Goal: Task Accomplishment & Management: Use online tool/utility

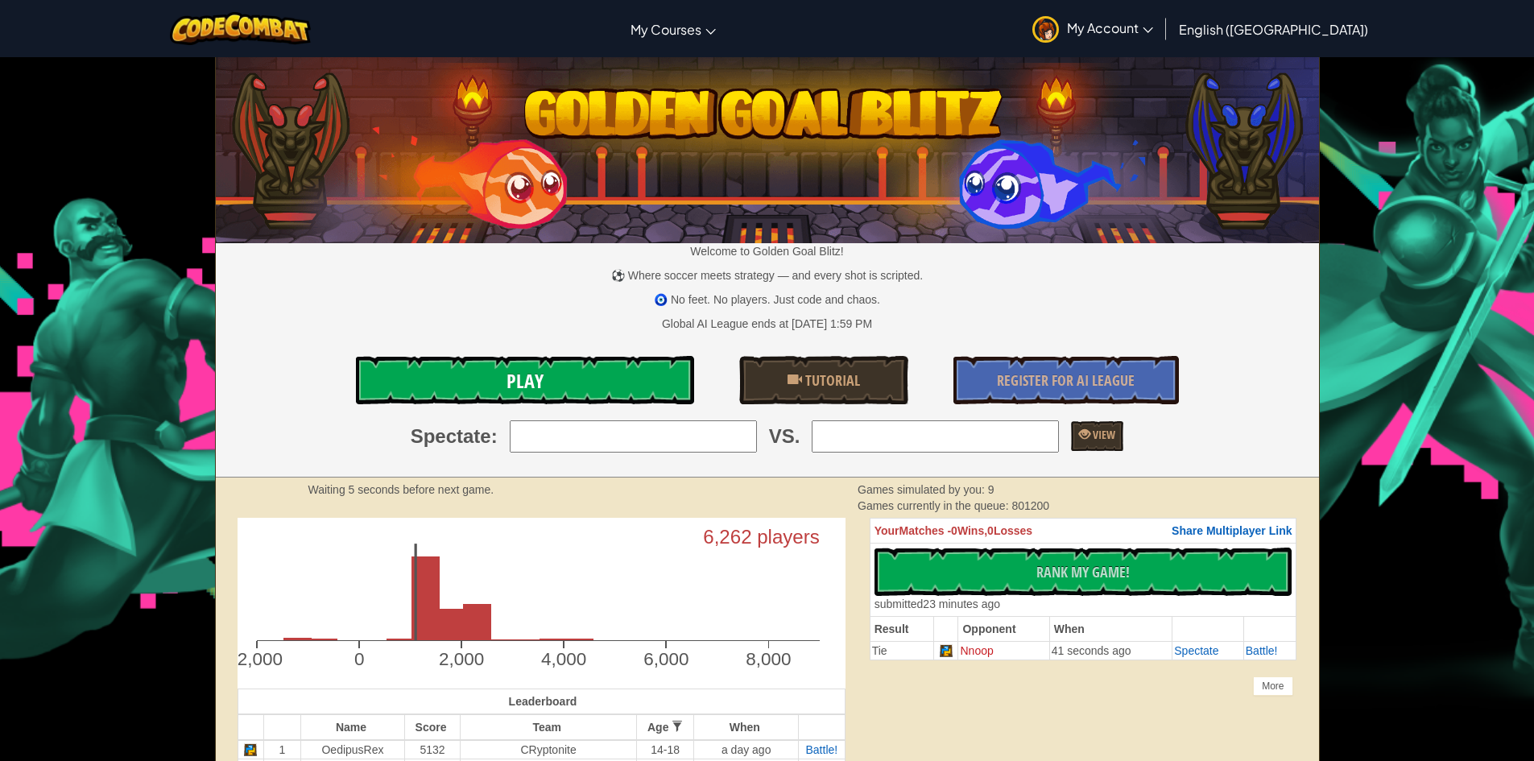
click at [620, 374] on link "Play" at bounding box center [525, 380] width 338 height 48
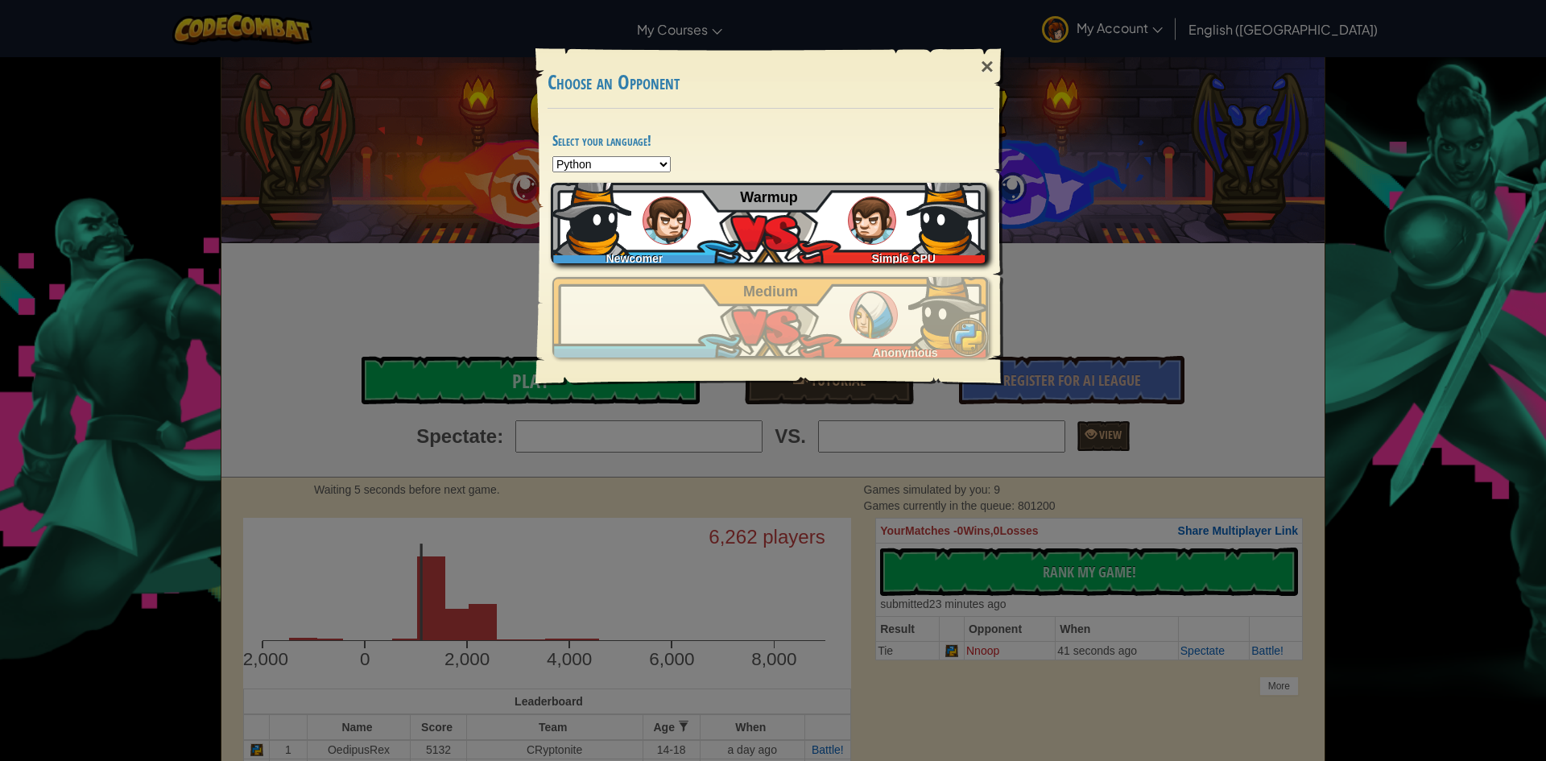
click at [790, 241] on div "Newcomer Simple CPU Warmup" at bounding box center [769, 223] width 436 height 81
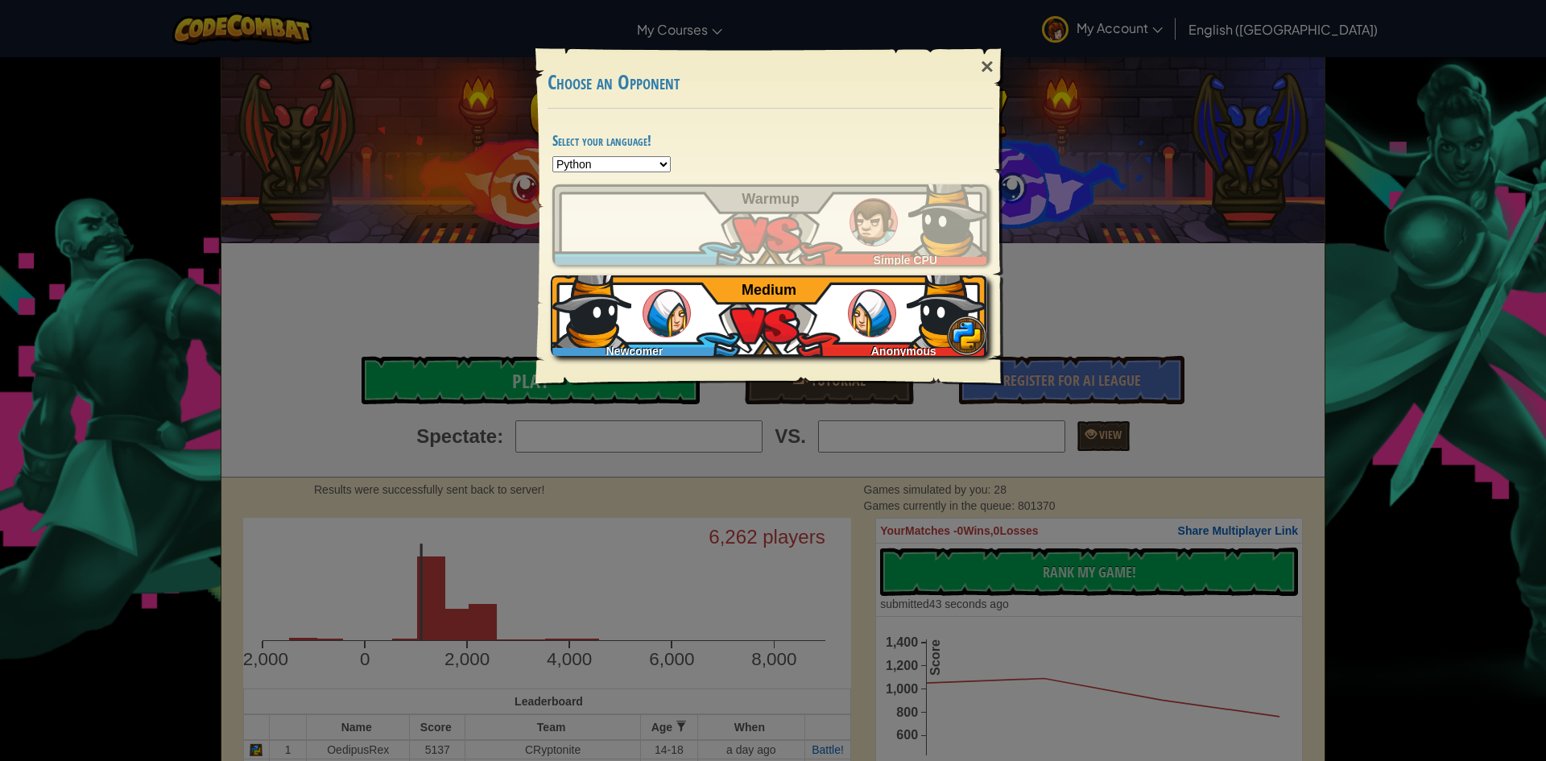
click at [926, 302] on img at bounding box center [947, 307] width 81 height 81
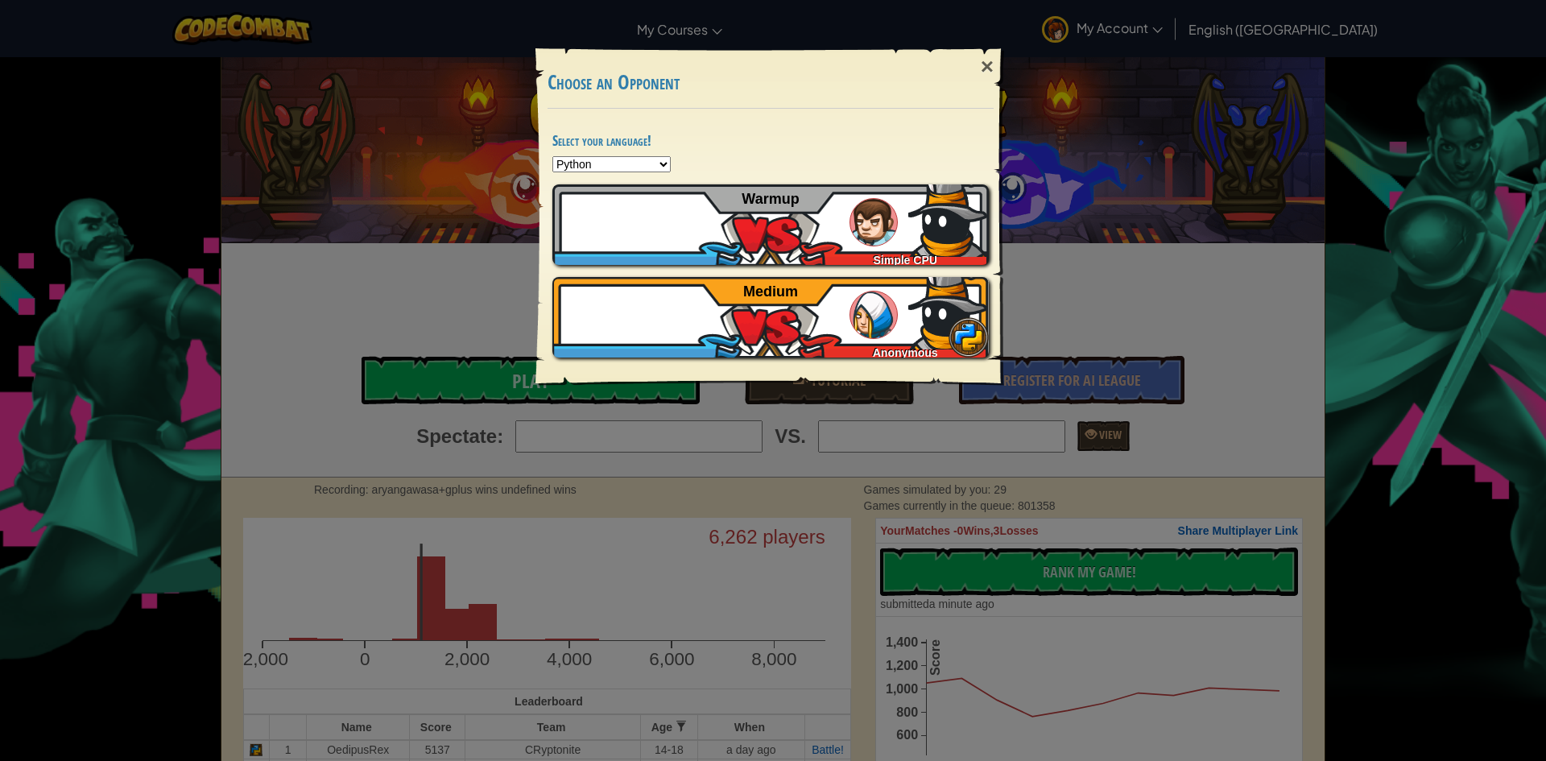
click at [1093, 163] on div "× Choose an Opponent Select your language! Python JavaScript CoffeeScript Lua C…" at bounding box center [773, 380] width 1546 height 761
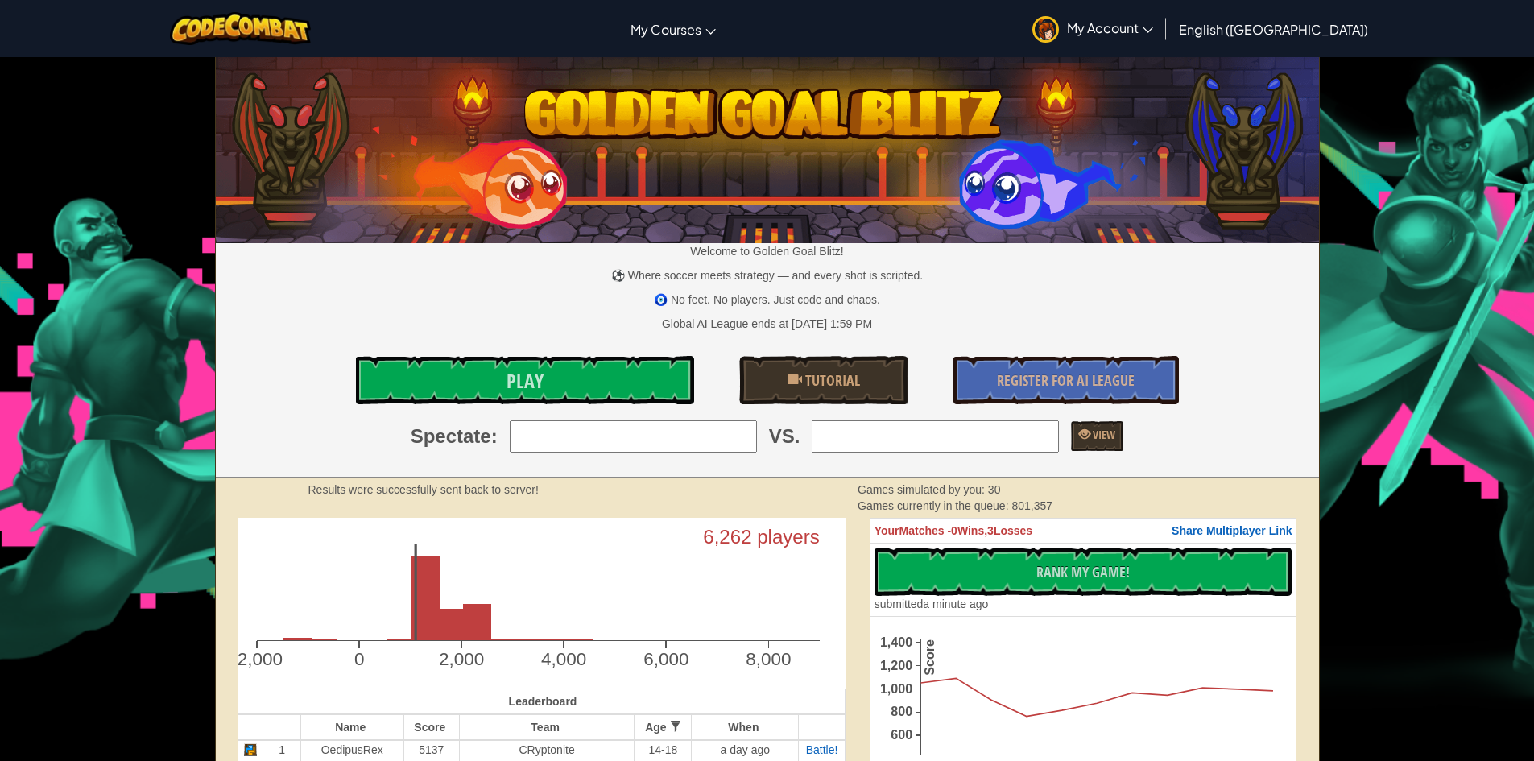
scroll to position [322, 0]
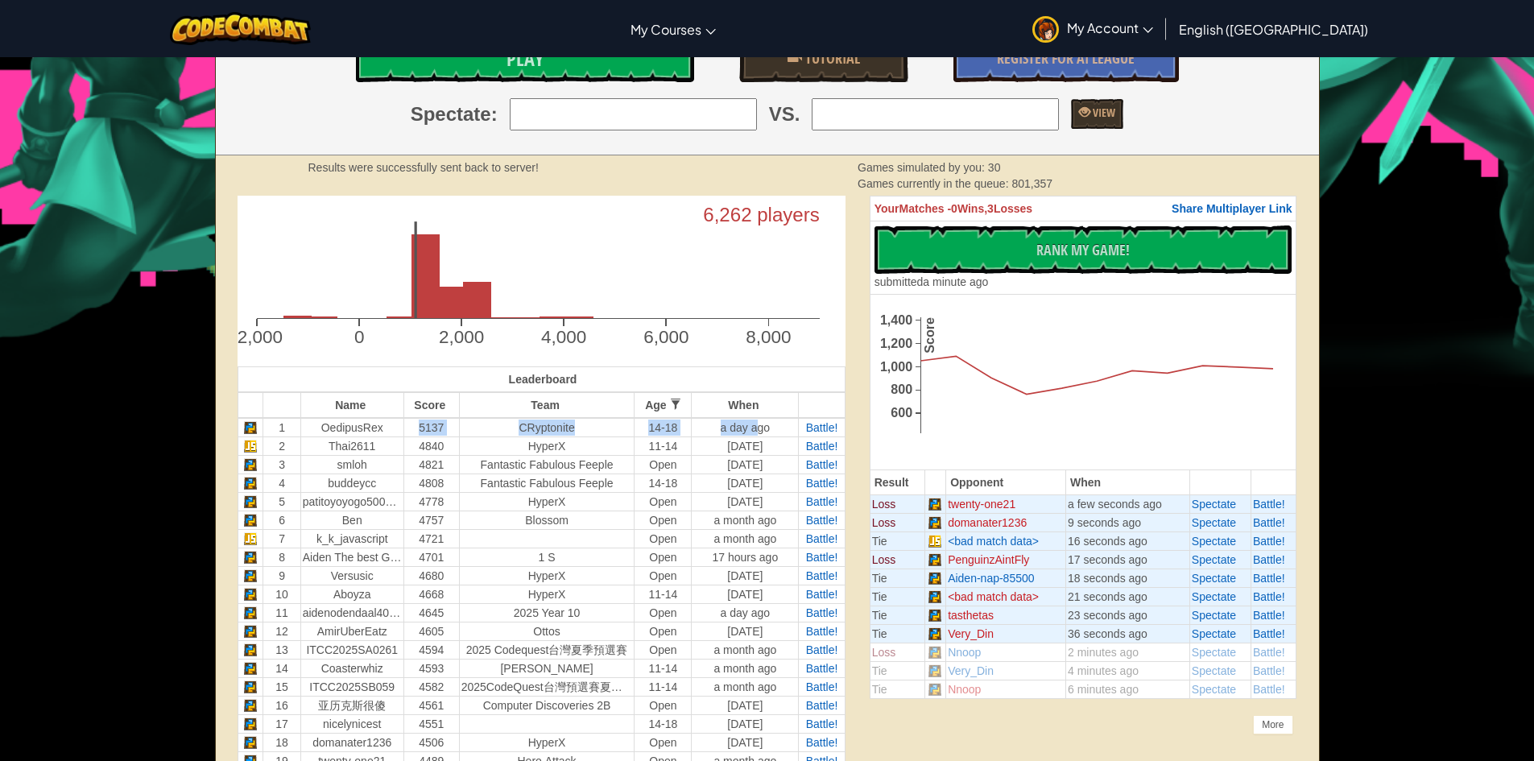
drag, startPoint x: 388, startPoint y: 432, endPoint x: 762, endPoint y: 427, distance: 374.4
click at [761, 427] on tr "1 OedipusRex 5137 CRyptonite 14-18 a day ago Battle!" at bounding box center [541, 427] width 607 height 19
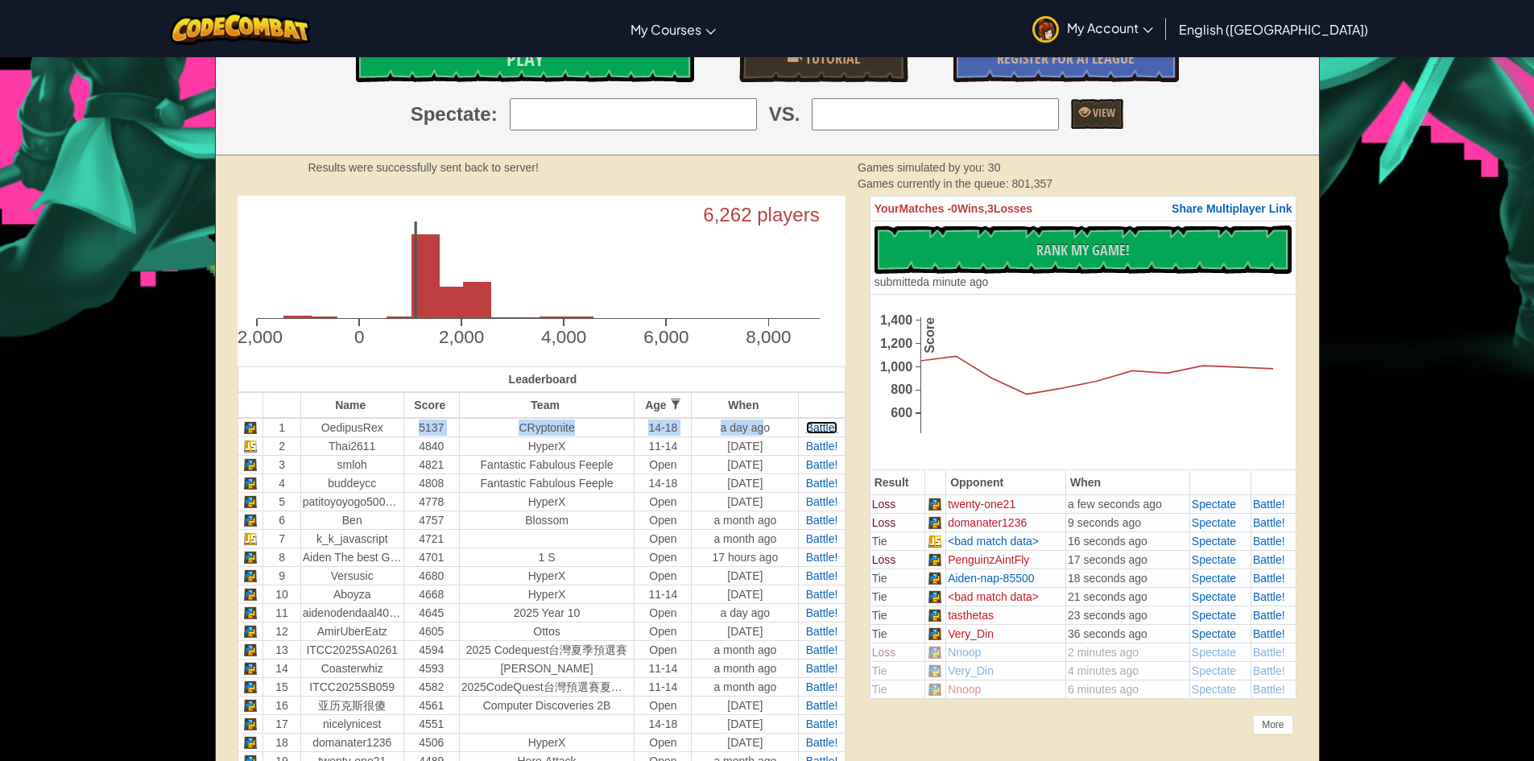
click at [815, 422] on span "Battle!" at bounding box center [822, 427] width 32 height 13
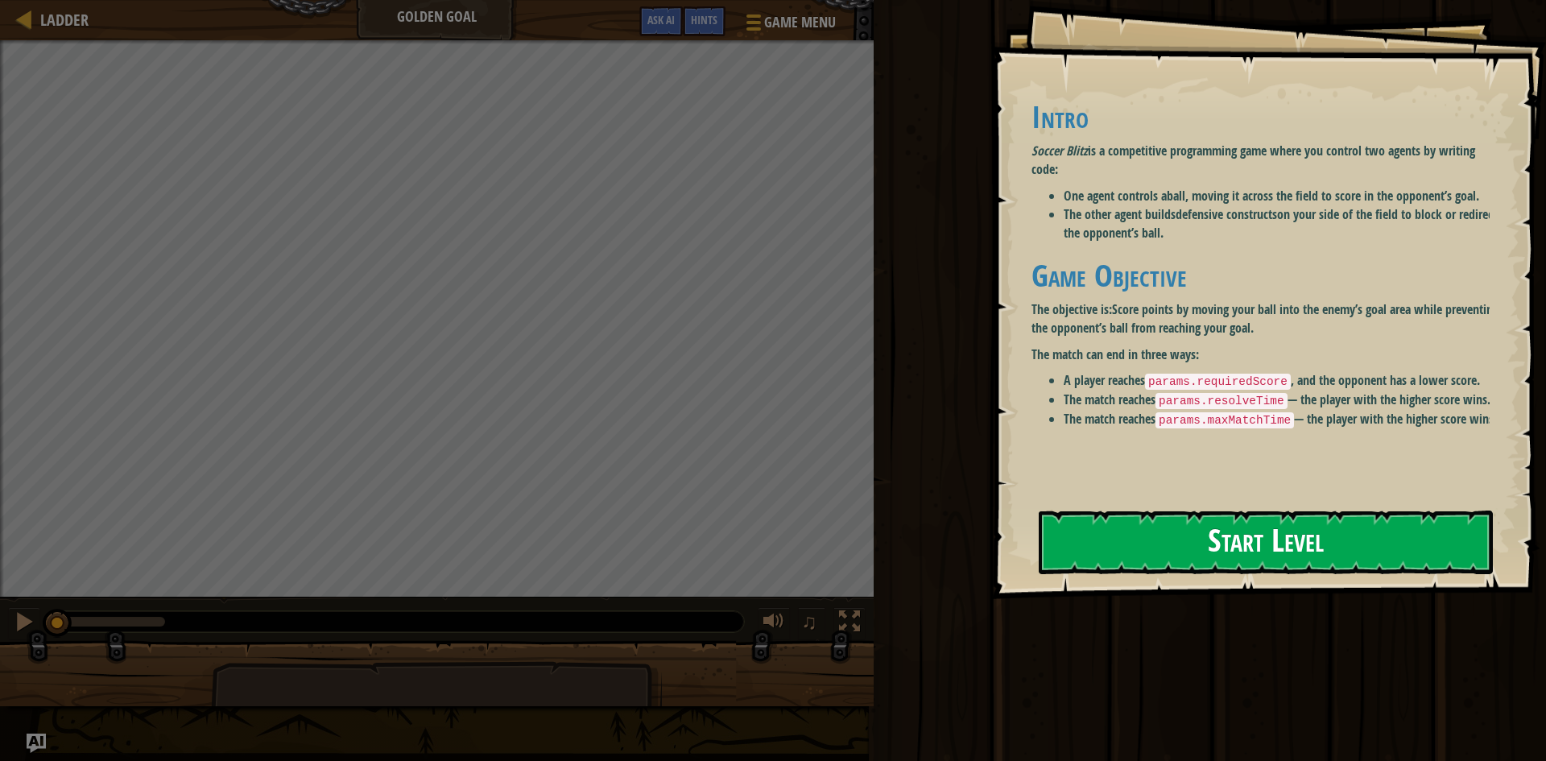
click at [1131, 324] on strong "Score points by moving your ball into the enemy’s goal area while preventing th…" at bounding box center [1264, 318] width 467 height 36
click at [1192, 410] on li "The match reaches params.resolveTime — the player with the higher score wins." at bounding box center [1283, 400] width 438 height 19
click at [1229, 474] on div "Intro Soccer Blitz is a competitive programming game where you control two agen…" at bounding box center [1266, 289] width 470 height 411
click at [1255, 517] on button "Start Level" at bounding box center [1266, 542] width 454 height 64
click at [1291, 570] on button "Start Level" at bounding box center [1266, 542] width 454 height 64
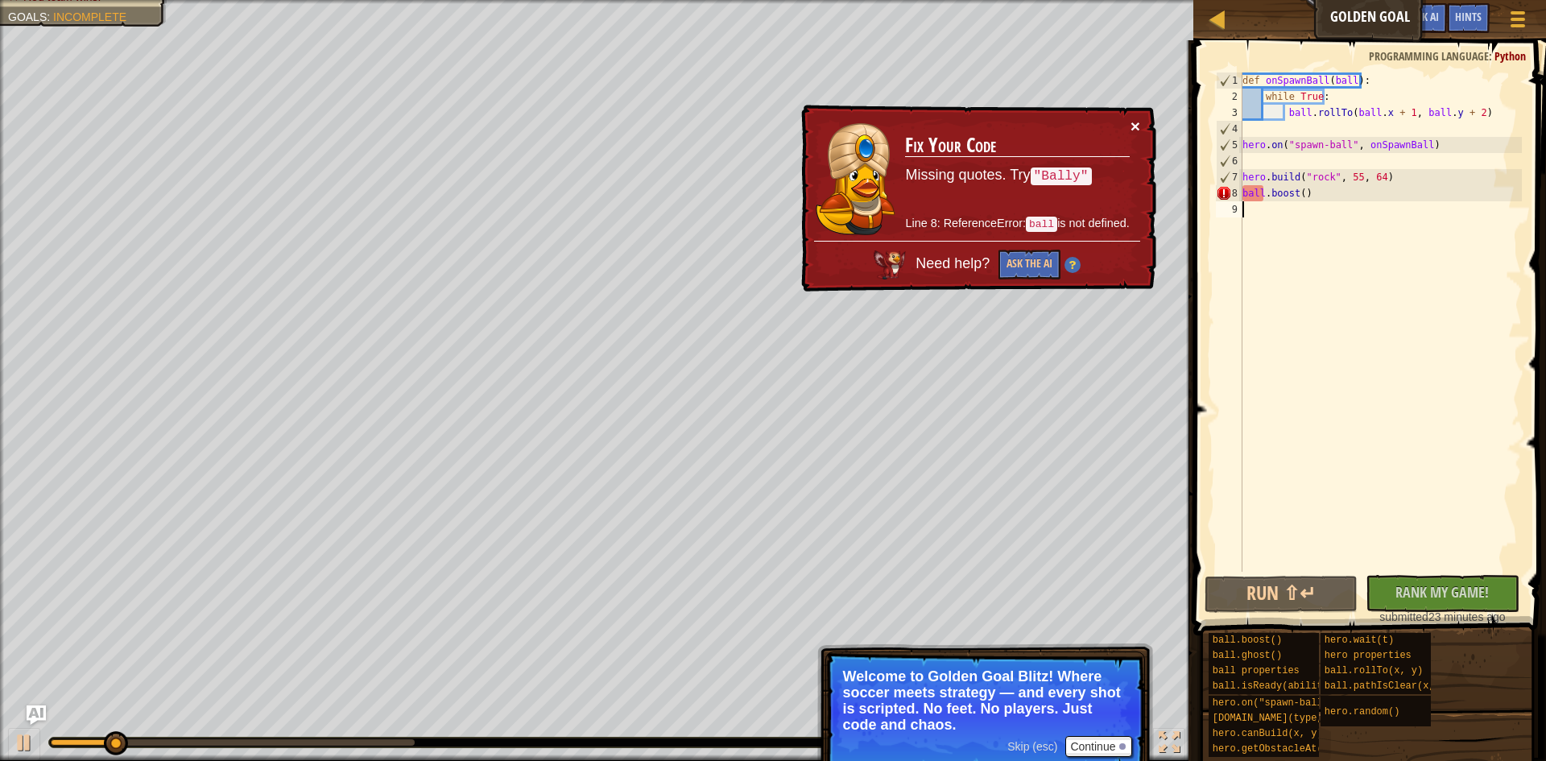
click at [1133, 130] on button "×" at bounding box center [1135, 126] width 10 height 17
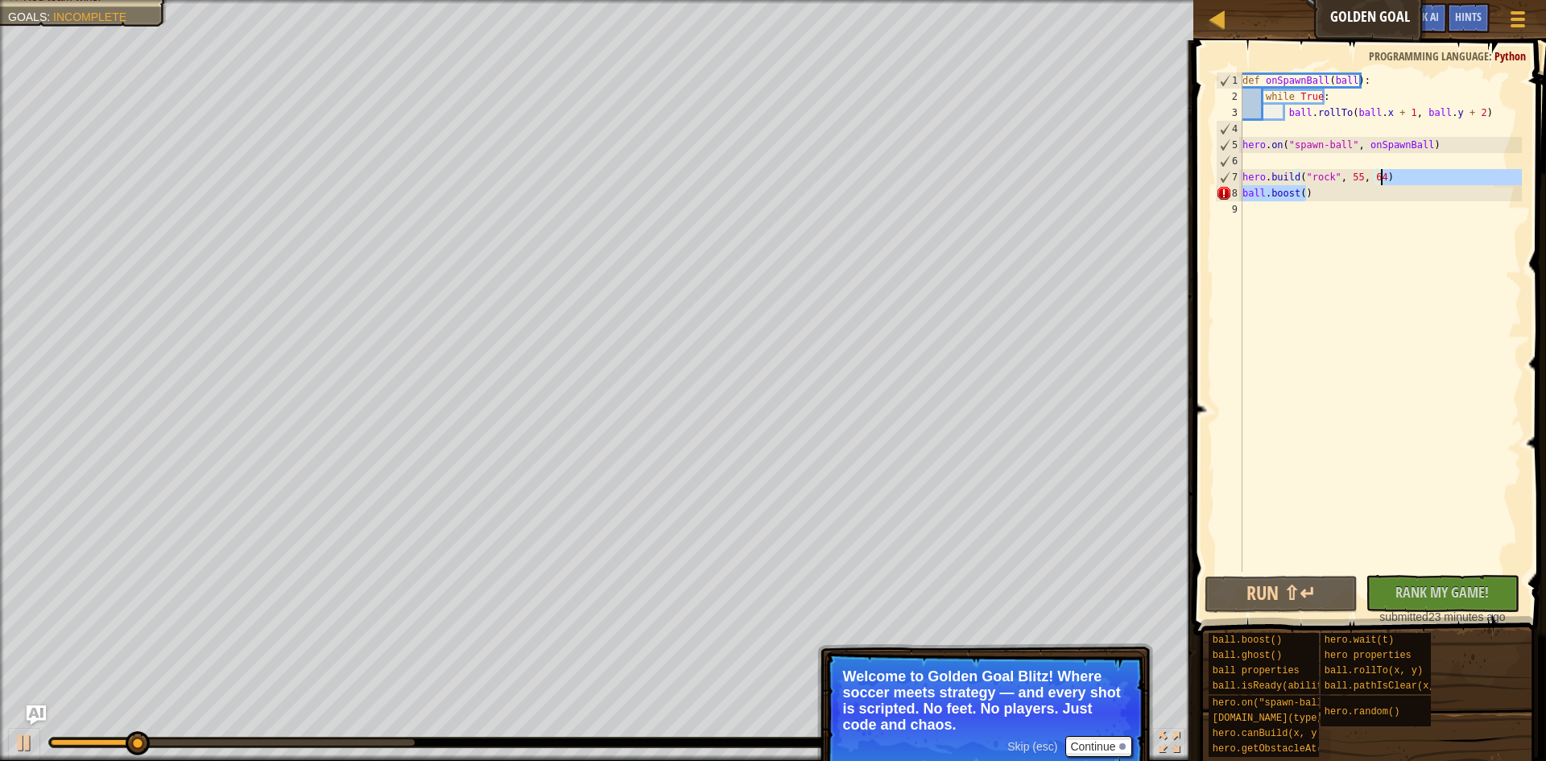
drag, startPoint x: 1336, startPoint y: 194, endPoint x: 1406, endPoint y: 178, distance: 71.9
click at [1406, 178] on div "def onSpawnBall ( ball ) : while True : ball . rollTo ( ball . x + 1 , ball . y…" at bounding box center [1380, 337] width 283 height 531
type textarea "[DOMAIN_NAME]("rock", 55, 64)"
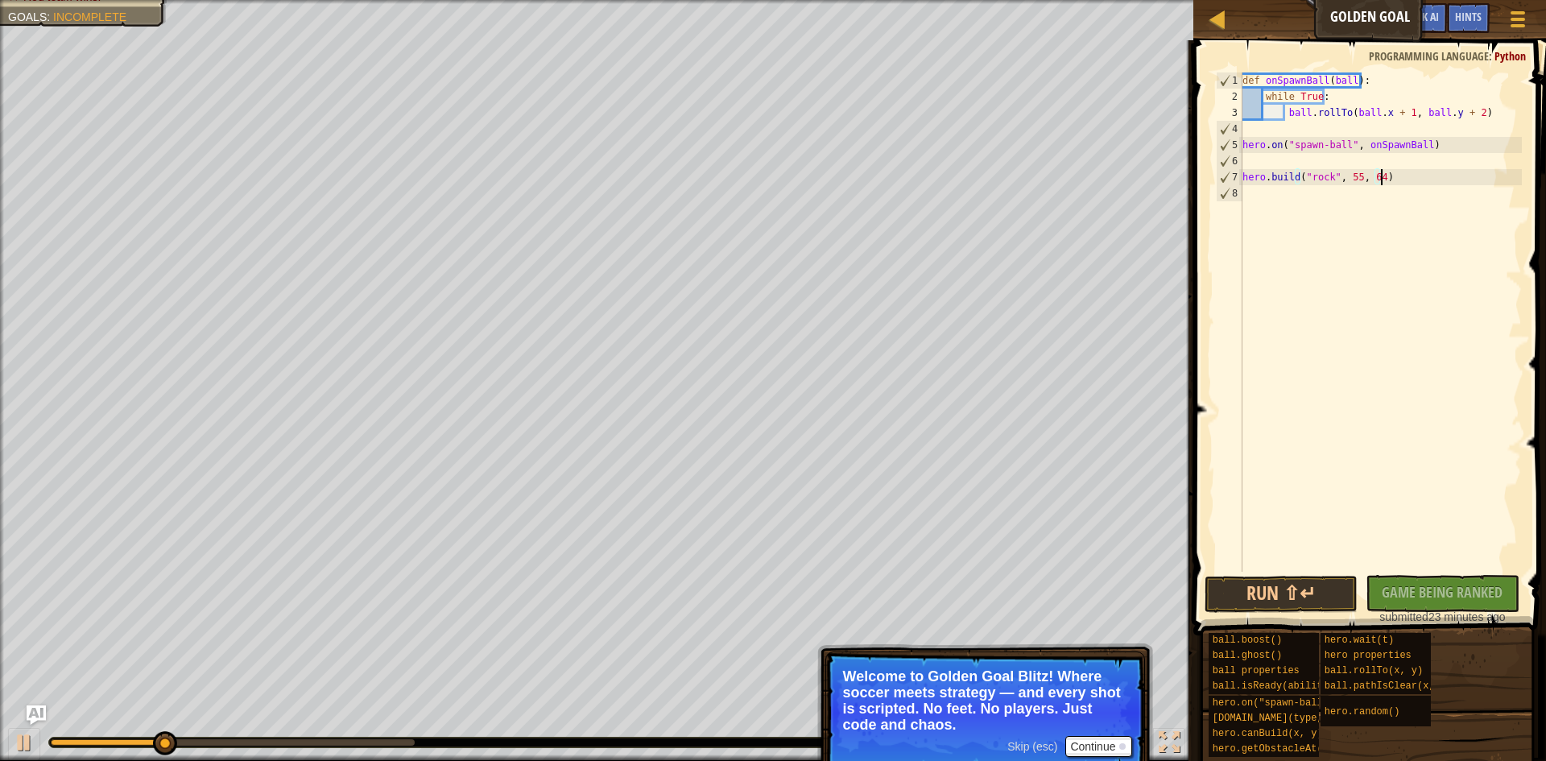
click at [1329, 155] on div "def onSpawnBall ( ball ) : while True : ball . rollTo ( ball . x + 1 , ball . y…" at bounding box center [1380, 337] width 283 height 531
click at [1349, 116] on div "def onSpawnBall ( ball ) : while True : ball . rollTo ( ball . x + 1 , ball . y…" at bounding box center [1380, 337] width 283 height 531
type textarea "ball.rollTo(ball.x + 1, ball.y + 2)"
click at [1424, 116] on div "def onSpawnBall ( ball ) : while True : ball . rollTo ( ball . x + 1 , ball . y…" at bounding box center [1380, 337] width 283 height 531
click at [1480, 122] on div "def onSpawnBall ( ball ) : while True : ball . rollTo ( ball . x + 1 , ball . y…" at bounding box center [1380, 337] width 283 height 531
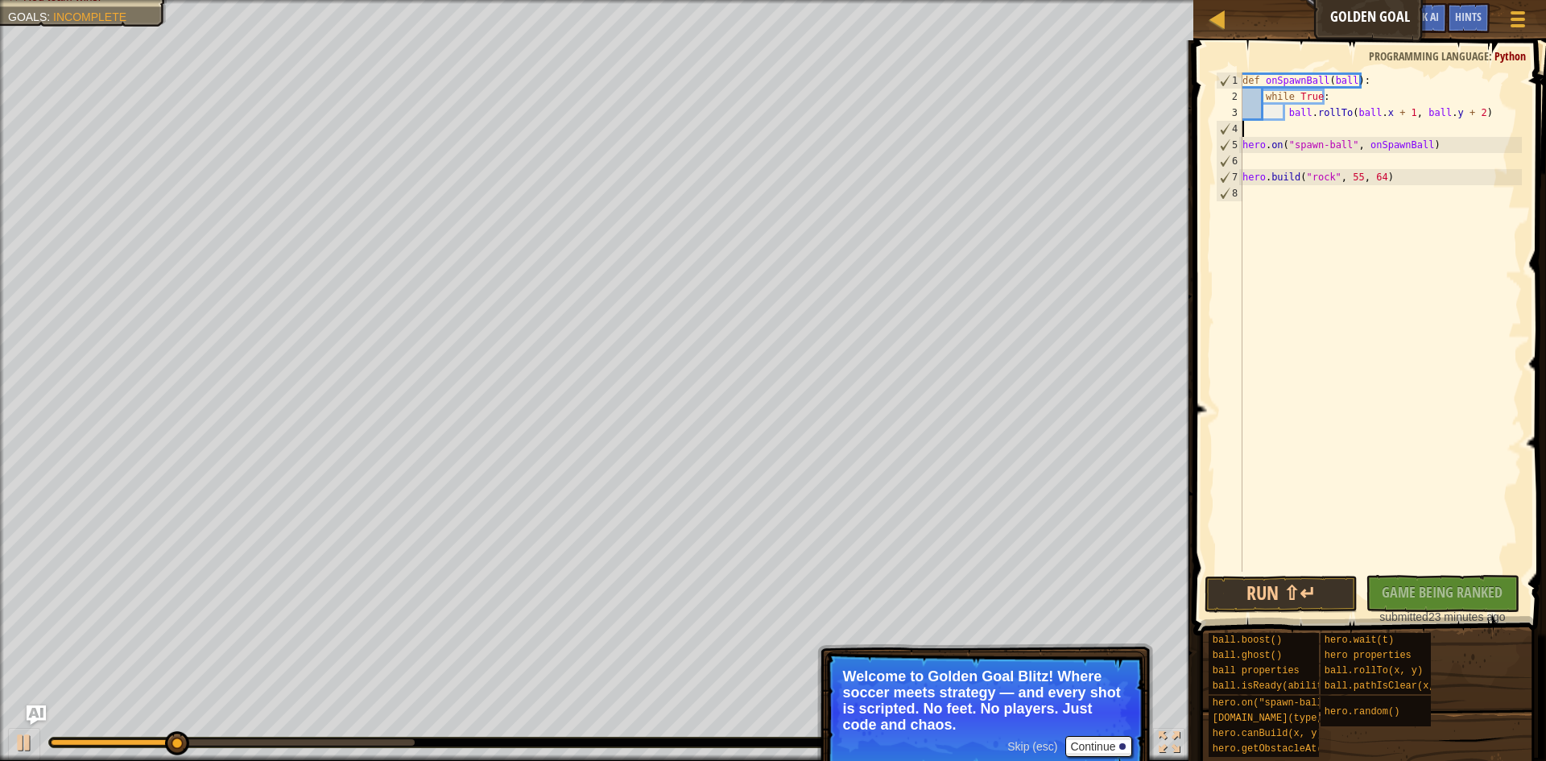
click at [1346, 138] on div "def onSpawnBall ( ball ) : while True : ball . rollTo ( ball . x + 1 , ball . y…" at bounding box center [1380, 337] width 283 height 531
type textarea "hero.on("spawn-ball", onSpawnBall)"
click at [1276, 150] on div "def onSpawnBall ( ball ) : while True : ball . rollTo ( ball . x + 1 , ball . y…" at bounding box center [1380, 337] width 283 height 531
click at [1294, 142] on div "def onSpawnBall ( ball ) : while True : ball . rollTo ( ball . x + 1 , ball . y…" at bounding box center [1380, 337] width 283 height 531
click at [1283, 148] on div "def onSpawnBall ( ball ) : while True : ball . rollTo ( ball . x + 1 , ball . y…" at bounding box center [1380, 337] width 283 height 531
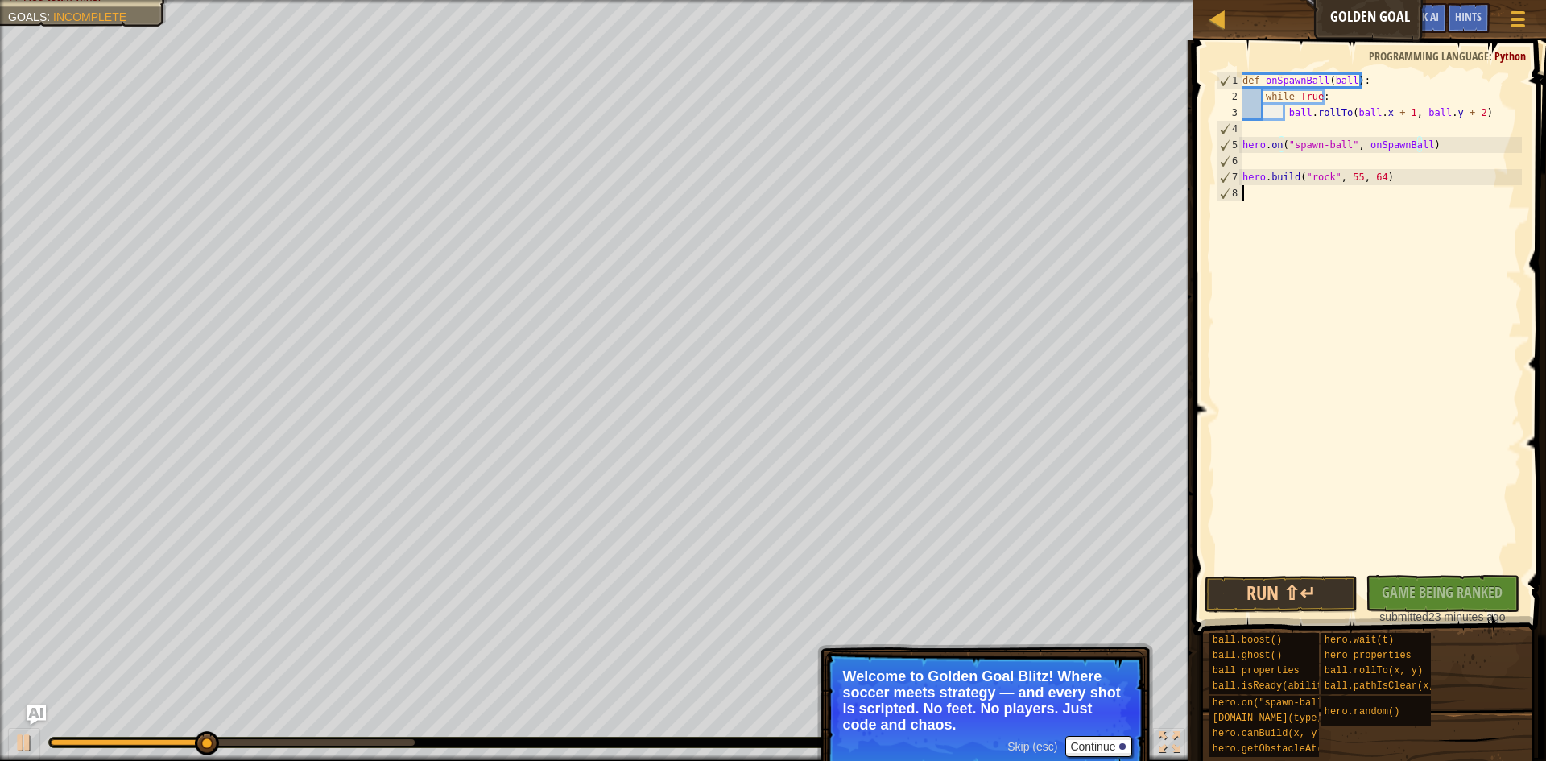
click at [1360, 172] on div "def onSpawnBall ( ball ) : while True : ball . rollTo ( ball . x + 1 , ball . y…" at bounding box center [1380, 337] width 283 height 531
type textarea "[DOMAIN_NAME]("rock", 55, 64)"
click at [1396, 178] on div "def onSpawnBall ( ball ) : while True : ball . rollTo ( ball . x + 1 , ball . y…" at bounding box center [1380, 337] width 283 height 531
drag, startPoint x: 1383, startPoint y: 178, endPoint x: 1239, endPoint y: 173, distance: 144.2
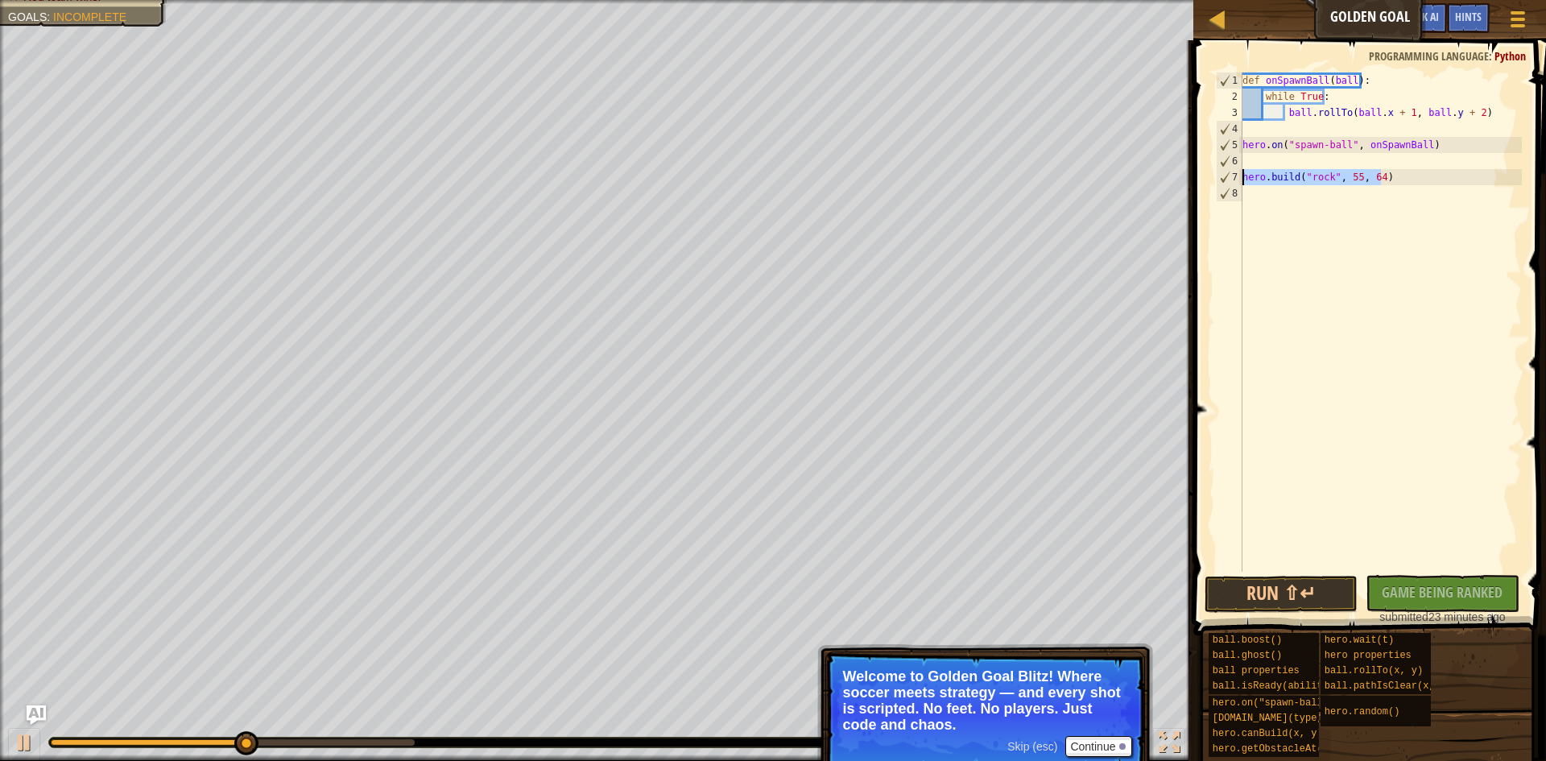
click at [1239, 173] on div "[DOMAIN_NAME]("rock", 55, 64) 1 2 3 4 5 6 7 8 def onSpawnBall ( ball ) : while …" at bounding box center [1367, 321] width 309 height 499
click at [1306, 192] on div "def onSpawnBall ( ball ) : while True : ball . rollTo ( ball . x + 1 , ball . y…" at bounding box center [1380, 337] width 283 height 531
paste textarea "[DOMAIN_NAME]("rock", 55, 64)"
click at [1350, 192] on div "def onSpawnBall ( ball ) : while True : ball . rollTo ( ball . x + 1 , ball . y…" at bounding box center [1380, 337] width 283 height 531
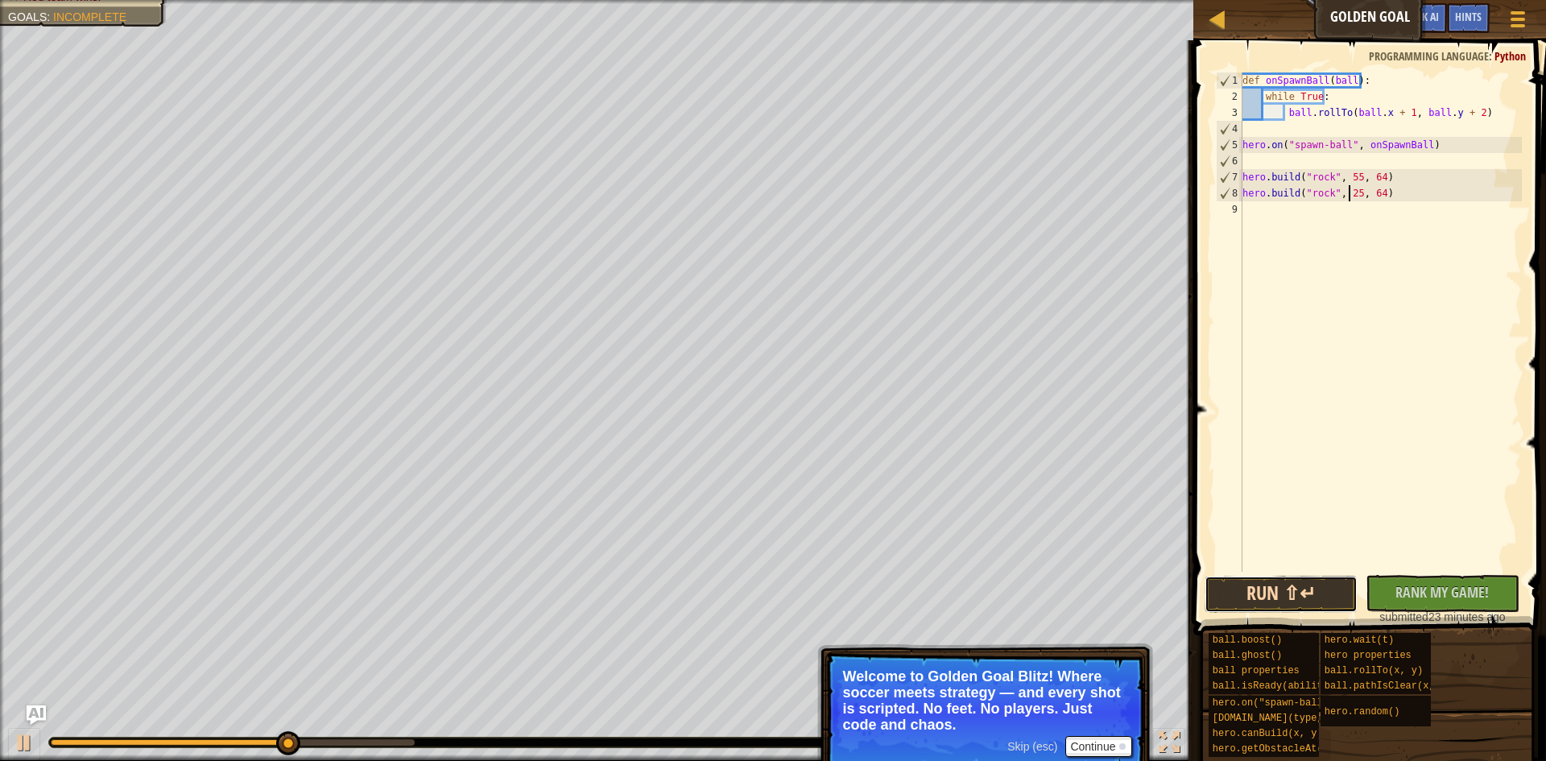
click at [1312, 581] on button "Run ⇧↵" at bounding box center [1282, 594] width 154 height 37
click at [1399, 109] on div "def onSpawnBall ( ball ) : while True : ball . rollTo ( ball . x + 1 , ball . y…" at bounding box center [1380, 337] width 283 height 531
click at [1386, 114] on div "def onSpawnBall ( ball ) : while True : ball . rollTo ( ball . x + 1 , ball . y…" at bounding box center [1380, 337] width 283 height 531
click at [1446, 110] on div "def onSpawnBall ( ball ) : while True : ball . rollTo ( ball . x + 1 , ball . y…" at bounding box center [1380, 337] width 283 height 531
click at [1457, 110] on div "def onSpawnBall ( ball ) : while True : ball . rollTo ( ball . x + 1 , ball . y…" at bounding box center [1380, 337] width 283 height 531
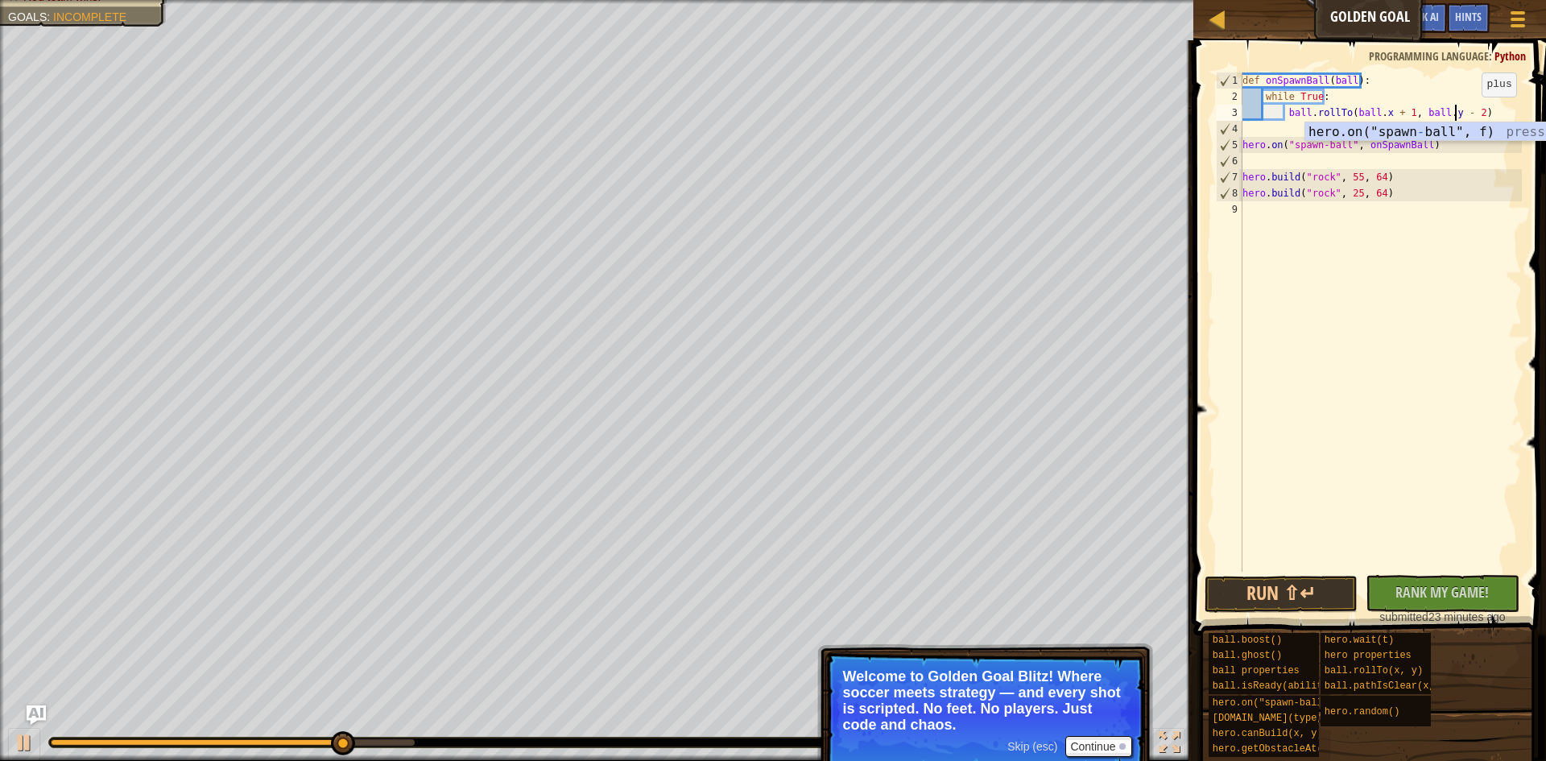
scroll to position [7, 19]
click at [1296, 594] on button "Run ⇧↵" at bounding box center [1282, 594] width 154 height 37
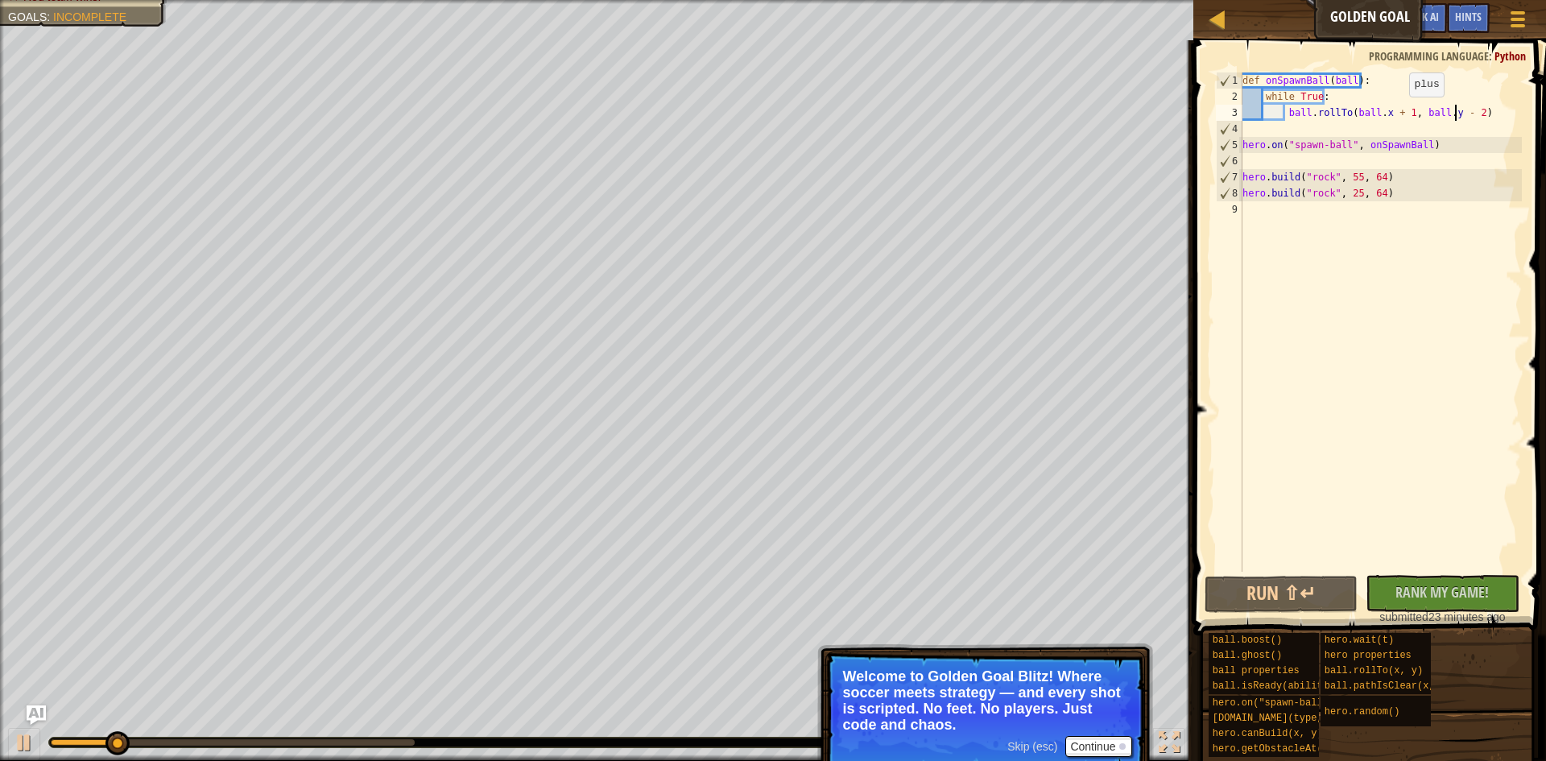
click at [1394, 112] on div "def onSpawnBall ( ball ) : while True : ball . rollTo ( ball . x + 1 , ball . y…" at bounding box center [1380, 337] width 283 height 531
type textarea "ball.rollTo(ball.x - 1, ball.y - 2)"
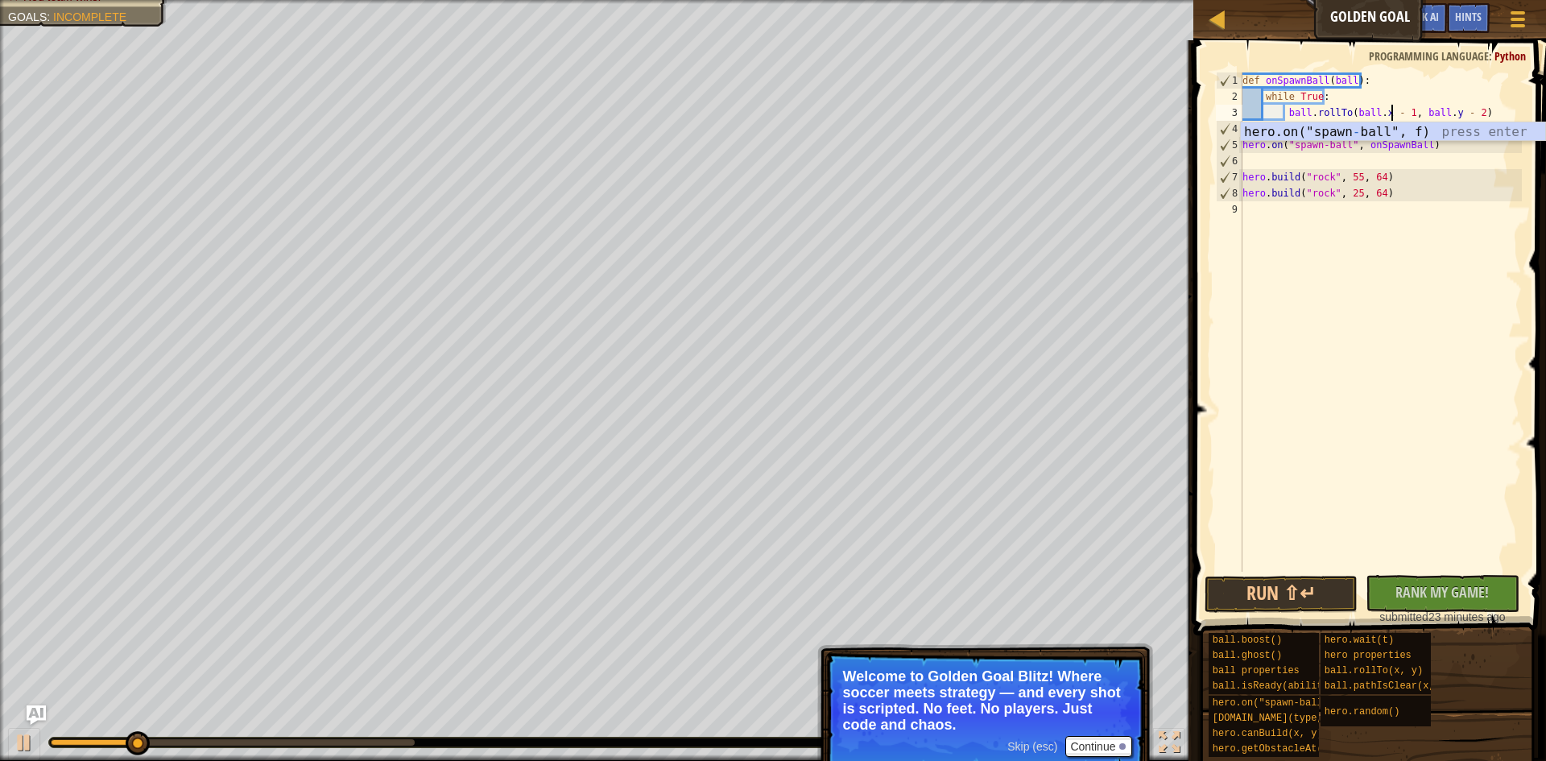
click at [1289, 480] on div "def onSpawnBall ( ball ) : while True : ball . rollTo ( ball . x - 1 , ball . y…" at bounding box center [1380, 337] width 283 height 531
click at [1312, 571] on div "def onSpawnBall ( ball ) : while True : ball . rollTo ( ball . x - 1 , ball . y…" at bounding box center [1380, 337] width 283 height 531
click at [1318, 593] on button "Run ⇧↵" at bounding box center [1282, 594] width 154 height 37
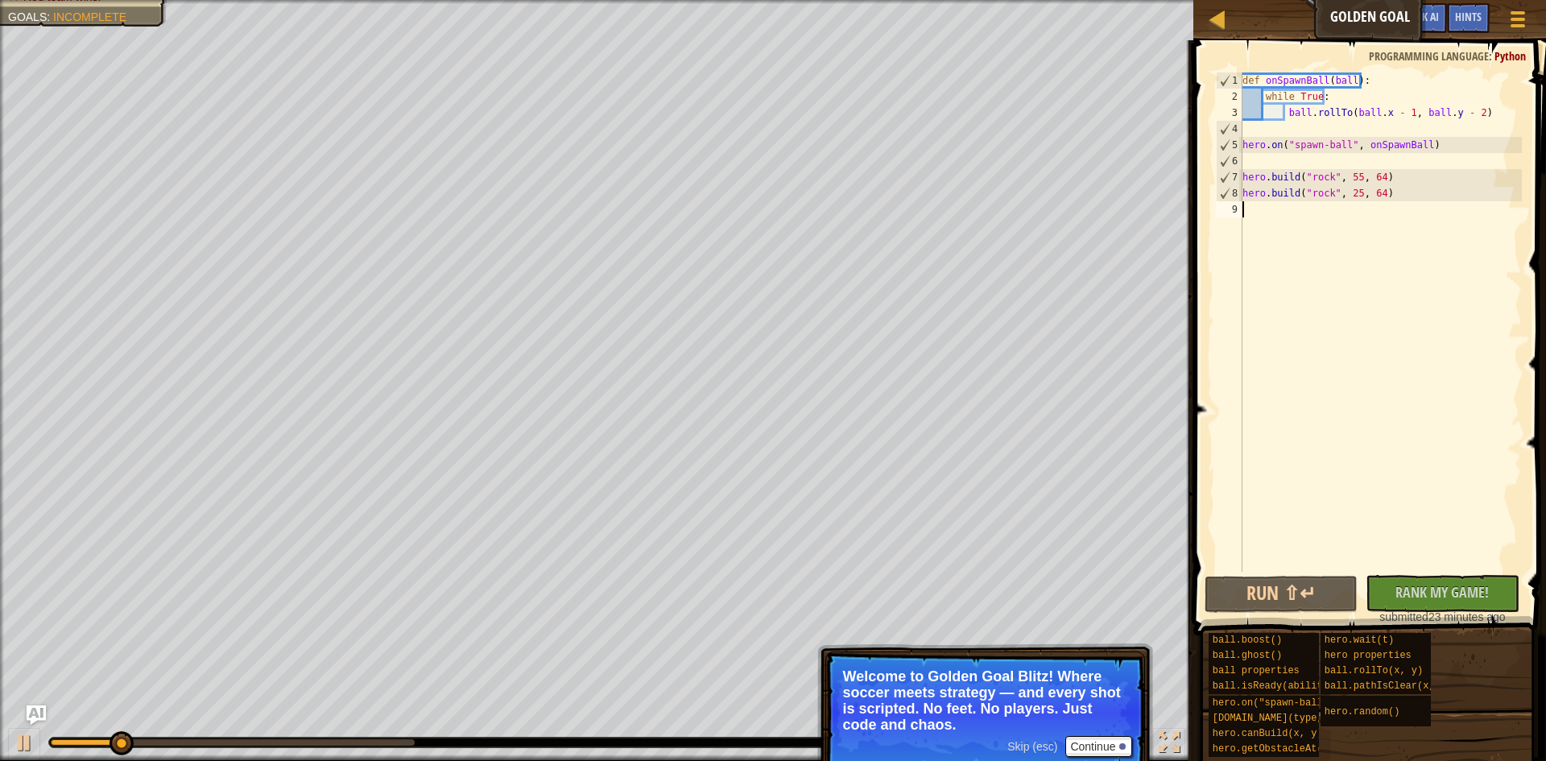
click at [1331, 154] on div "def onSpawnBall ( ball ) : while True : ball . rollTo ( ball . x - 1 , ball . y…" at bounding box center [1380, 337] width 283 height 531
click at [1345, 176] on div "def onSpawnBall ( ball ) : while True : ball . rollTo ( ball . x - 1 , ball . y…" at bounding box center [1380, 337] width 283 height 531
type textarea "[DOMAIN_NAME]("rock", 55, 64)"
click at [1343, 163] on div "def onSpawnBall ( ball ) : while True : ball . rollTo ( ball . x - 1 , ball . y…" at bounding box center [1380, 337] width 283 height 531
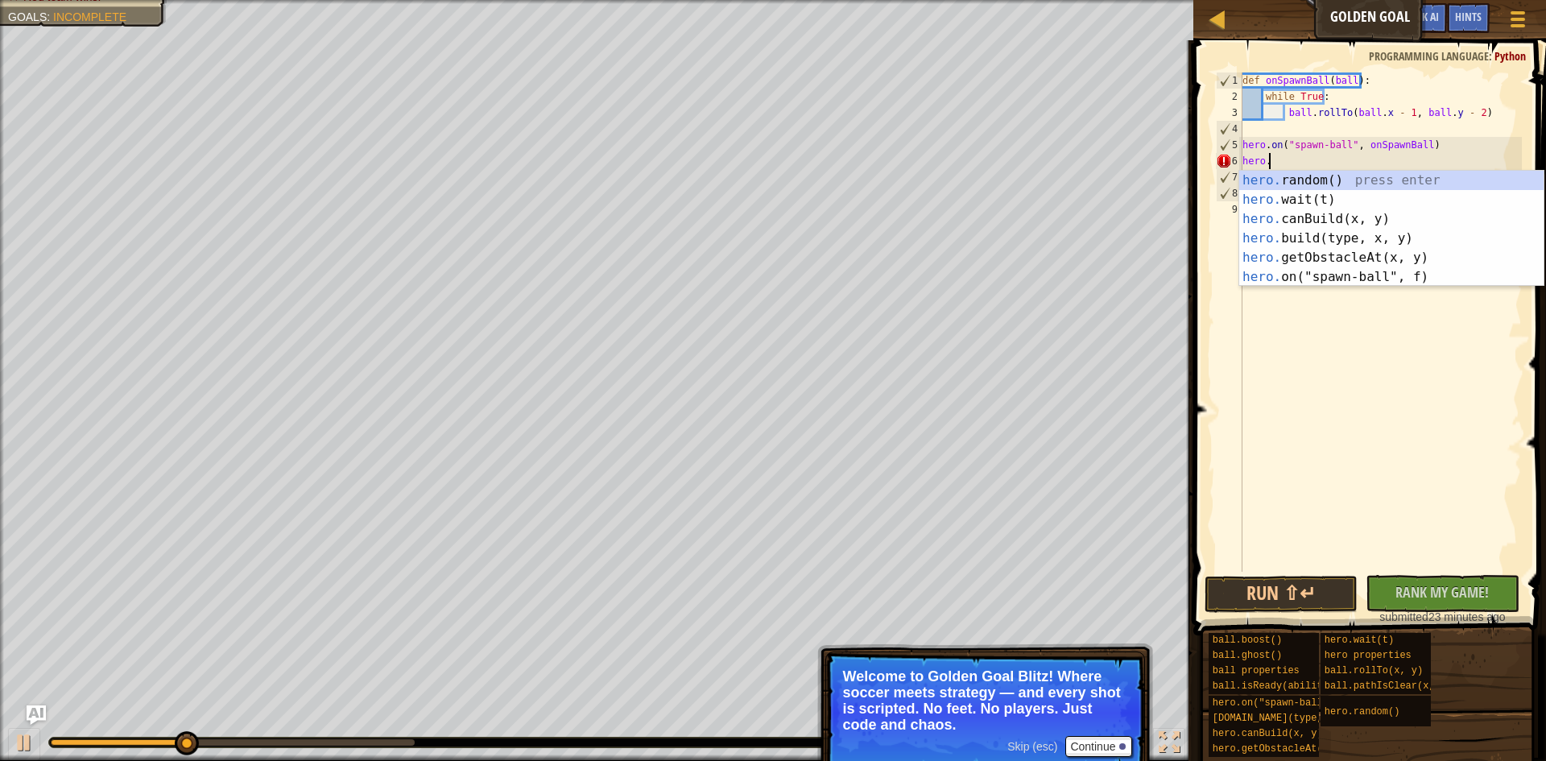
click at [1469, 142] on div "def onSpawnBall ( ball ) : while True : ball . rollTo ( ball . x - 1 , ball . y…" at bounding box center [1380, 337] width 283 height 531
type textarea "hero.on("spawn-ball", onSpawnBall)"
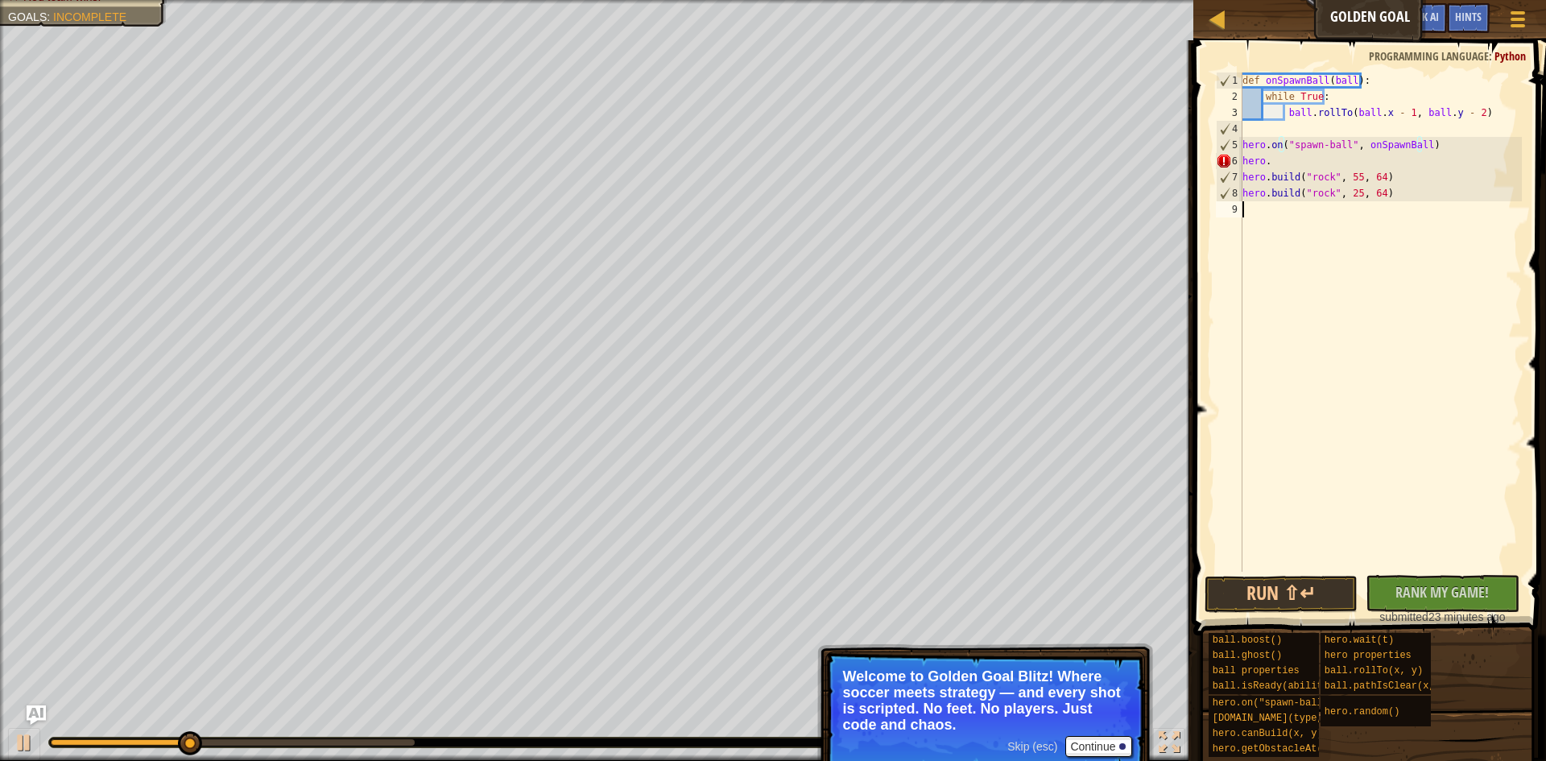
click at [1366, 205] on div "def onSpawnBall ( ball ) : while True : ball . rollTo ( ball . x - 1 , ball . y…" at bounding box center [1380, 337] width 283 height 531
click at [1358, 191] on div "def onSpawnBall ( ball ) : while True : ball . rollTo ( ball . x - 1 , ball . y…" at bounding box center [1380, 337] width 283 height 531
click at [1349, 191] on div "def onSpawnBall ( ball ) : while True : ball . rollTo ( ball . x - 1 , ball . y…" at bounding box center [1380, 337] width 283 height 531
click at [1393, 111] on div "def onSpawnBall ( ball ) : while True : ball . rollTo ( ball . x - 1 , ball . y…" at bounding box center [1380, 337] width 283 height 531
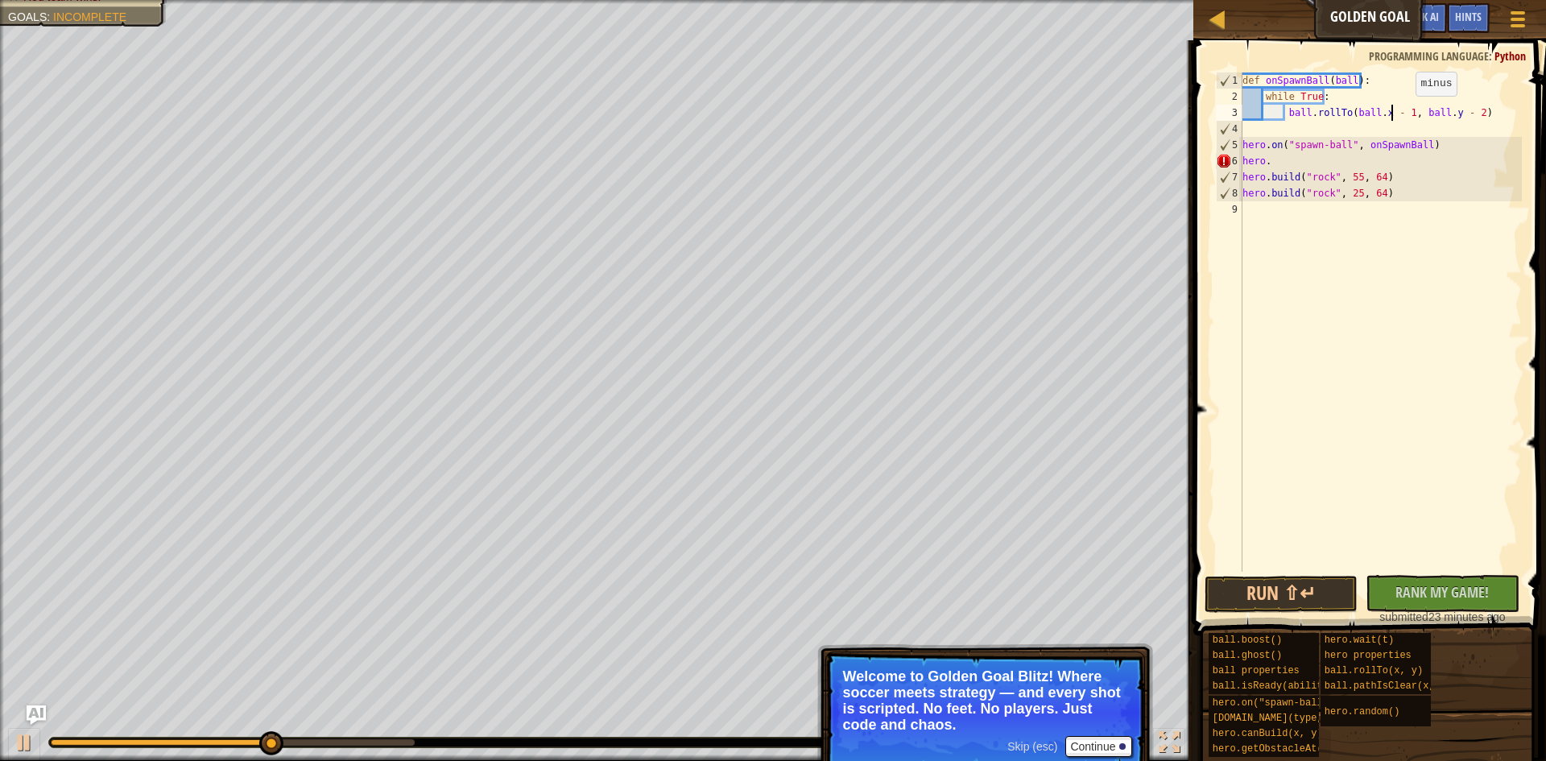
click at [1402, 112] on div "def onSpawnBall ( ball ) : while True : ball . rollTo ( ball . x - 1 , ball . y…" at bounding box center [1380, 337] width 283 height 531
click at [1448, 114] on div "def onSpawnBall ( ball ) : while True : ball . rollTo ( ball . x - 1 , ball . y…" at bounding box center [1380, 337] width 283 height 531
click at [1468, 114] on div "def onSpawnBall ( ball ) : while True : ball . rollTo ( ball . x - 1 , ball . y…" at bounding box center [1380, 337] width 283 height 531
click at [1309, 585] on button "Run ⇧↵" at bounding box center [1282, 594] width 154 height 37
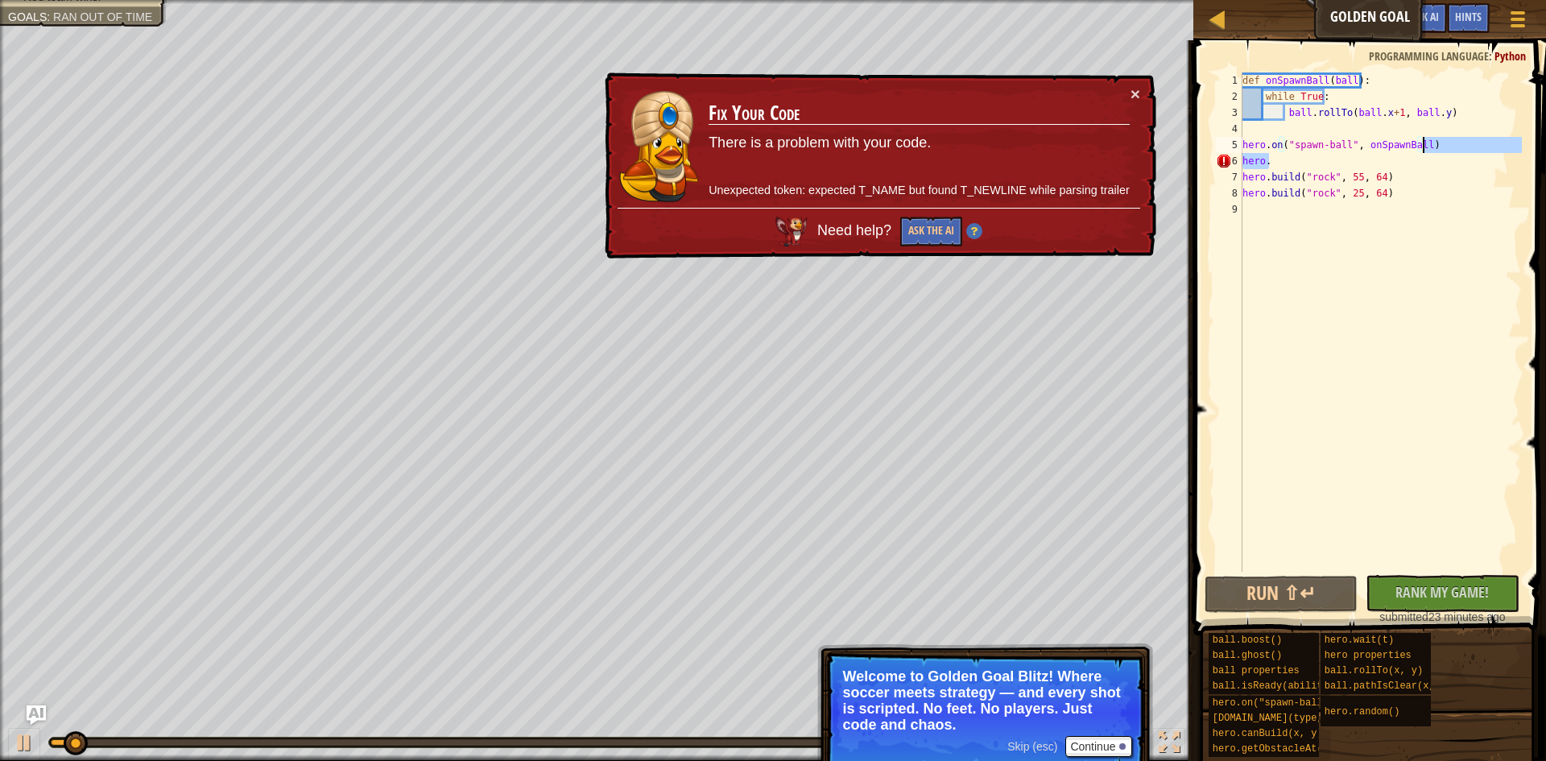
drag, startPoint x: 1308, startPoint y: 160, endPoint x: 1467, endPoint y: 145, distance: 159.4
click at [1467, 145] on div "def onSpawnBall ( ball ) : while True : ball . rollTo ( ball . x + 1 , ball . y…" at bounding box center [1380, 337] width 283 height 531
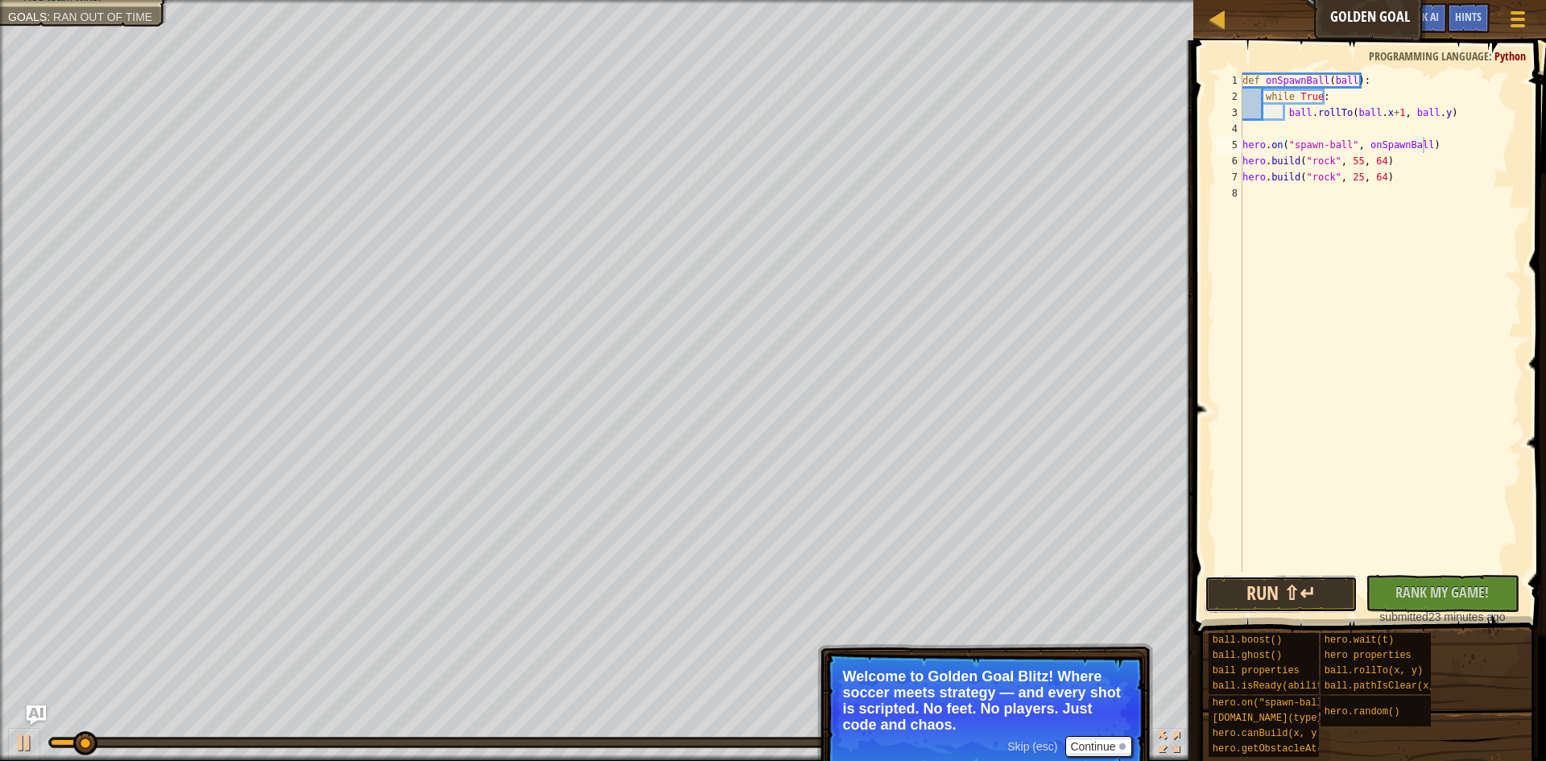
click at [1289, 589] on button "Run ⇧↵" at bounding box center [1282, 594] width 154 height 37
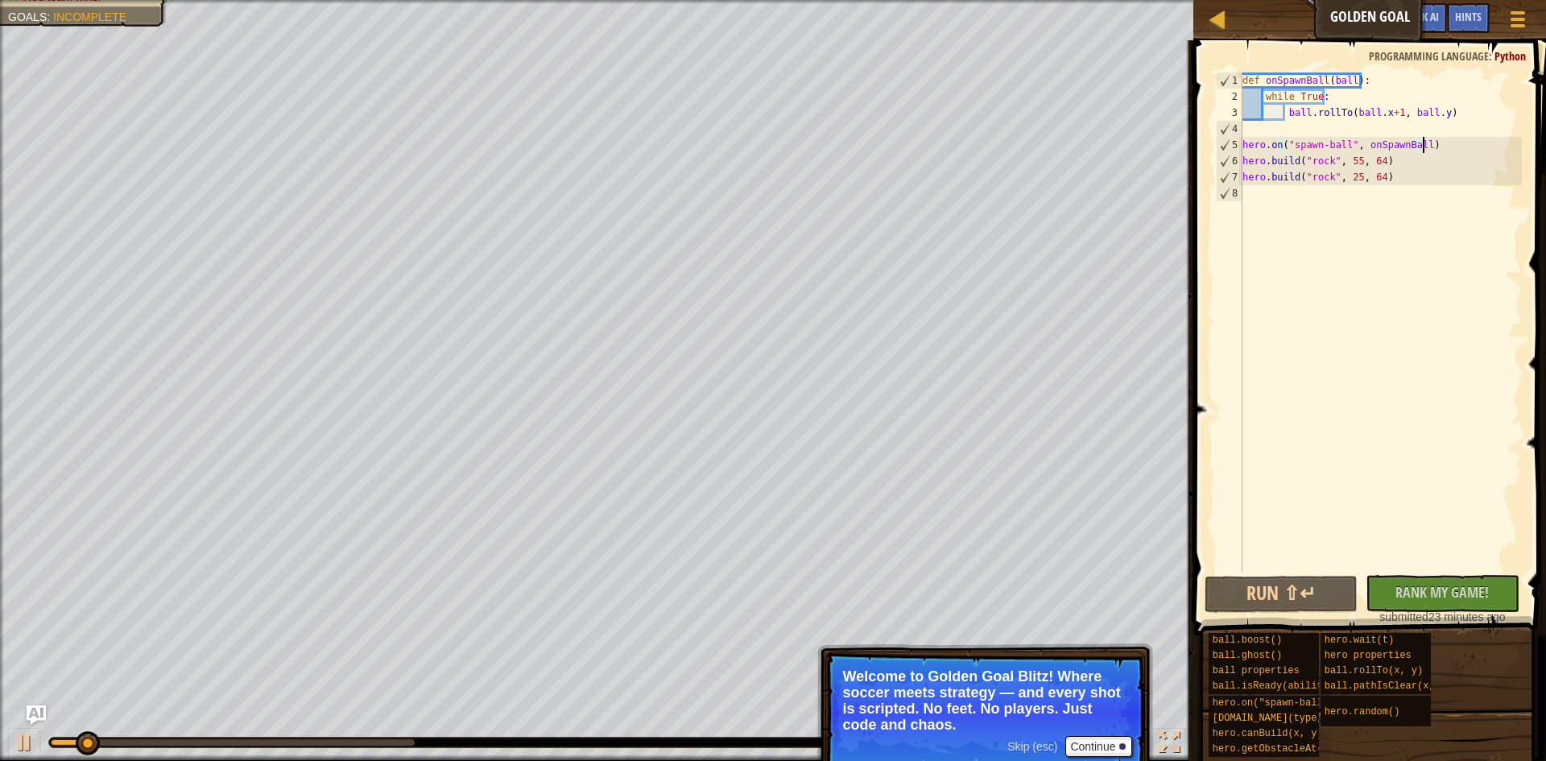
click at [1433, 104] on div "def onSpawnBall ( ball ) : while True : ball . rollTo ( ball . x + 1 , ball . y…" at bounding box center [1380, 337] width 283 height 531
click at [1433, 108] on div "def onSpawnBall ( ball ) : while True : ball . rollTo ( ball . x + 1 , ball . y…" at bounding box center [1380, 337] width 283 height 531
type textarea "ball.rollTo(ball.x+1, ball.y+1)"
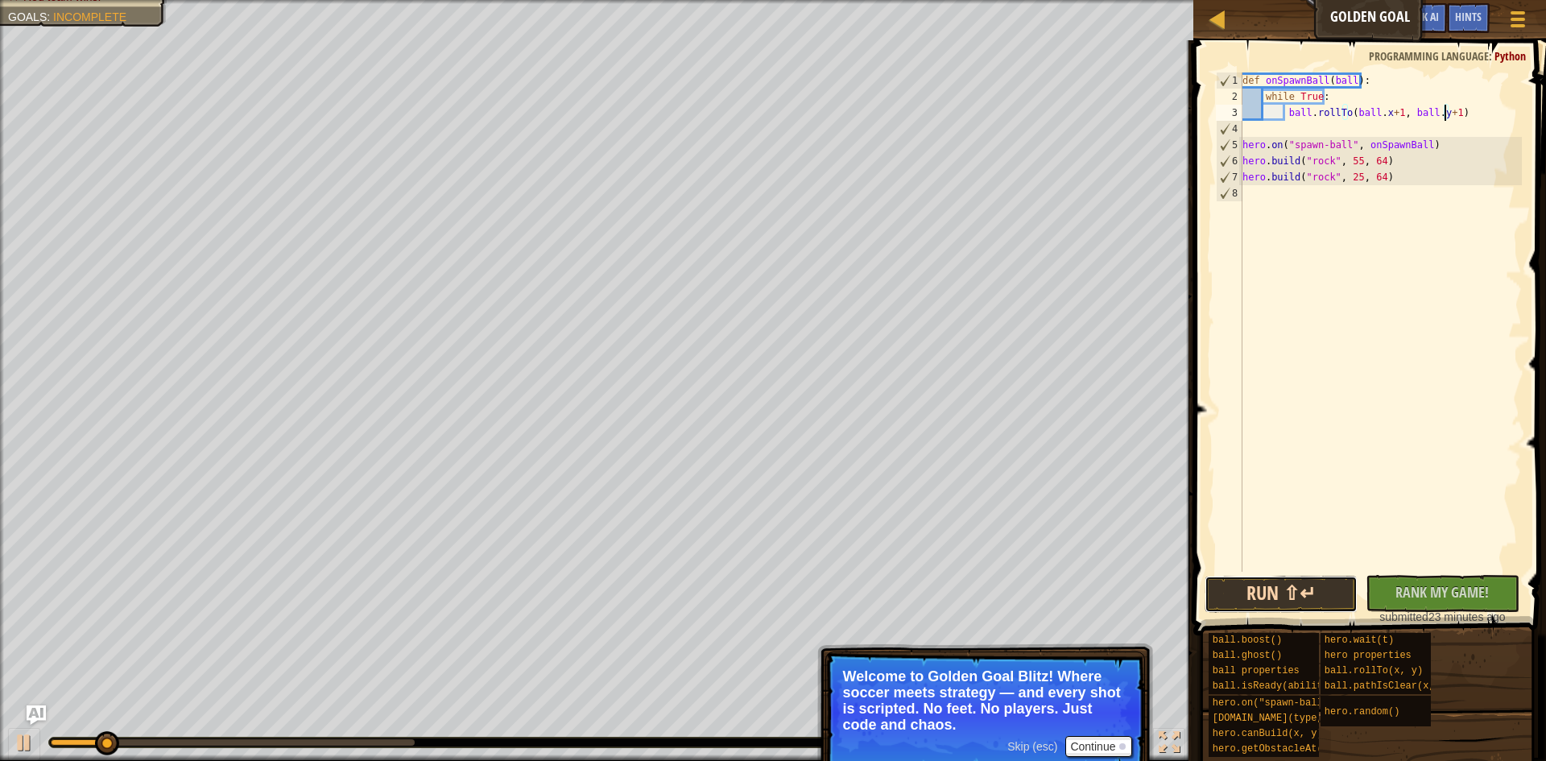
drag, startPoint x: 1293, startPoint y: 605, endPoint x: 1293, endPoint y: 591, distance: 13.7
click at [1293, 603] on button "Run ⇧↵" at bounding box center [1282, 594] width 154 height 37
click at [1436, 126] on div "def onSpawnBall ( ball ) : while True : ball . rollTo ( ball . x + 1 , ball . y…" at bounding box center [1380, 337] width 283 height 531
click at [1442, 107] on div "def onSpawnBall ( ball ) : while True : ball . rollTo ( ball . x + 1 , ball . y…" at bounding box center [1380, 337] width 283 height 531
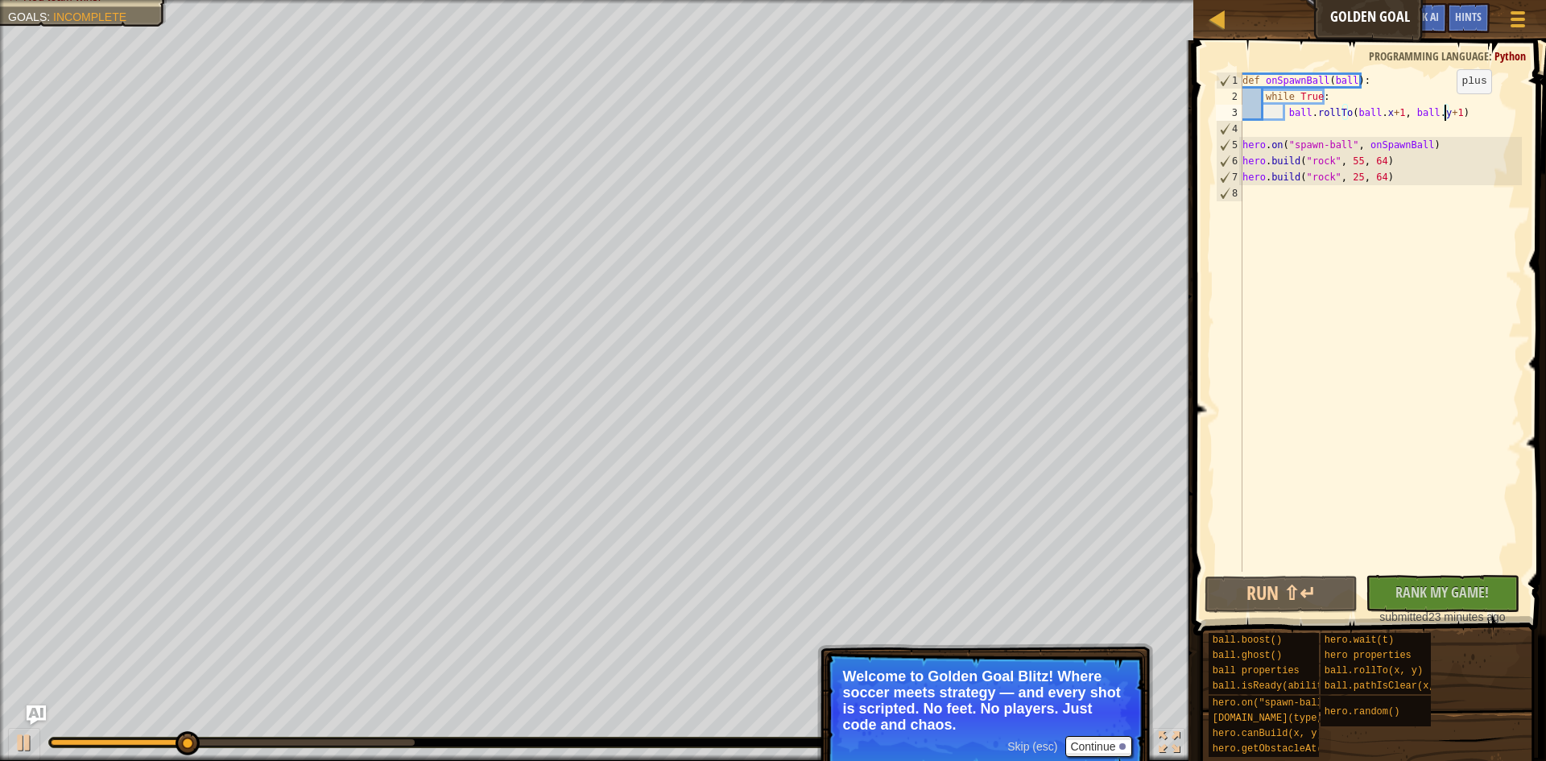
click at [1441, 105] on div "def onSpawnBall ( ball ) : while True : ball . rollTo ( ball . x + 1 , ball . y…" at bounding box center [1380, 337] width 283 height 531
click at [1440, 110] on div "def onSpawnBall ( ball ) : while True : ball . rollTo ( ball . x + 1 , ball . y…" at bounding box center [1380, 337] width 283 height 531
click at [1442, 110] on div "def onSpawnBall ( ball ) : while True : ball . rollTo ( ball . x + 1 , ball . y…" at bounding box center [1380, 337] width 283 height 531
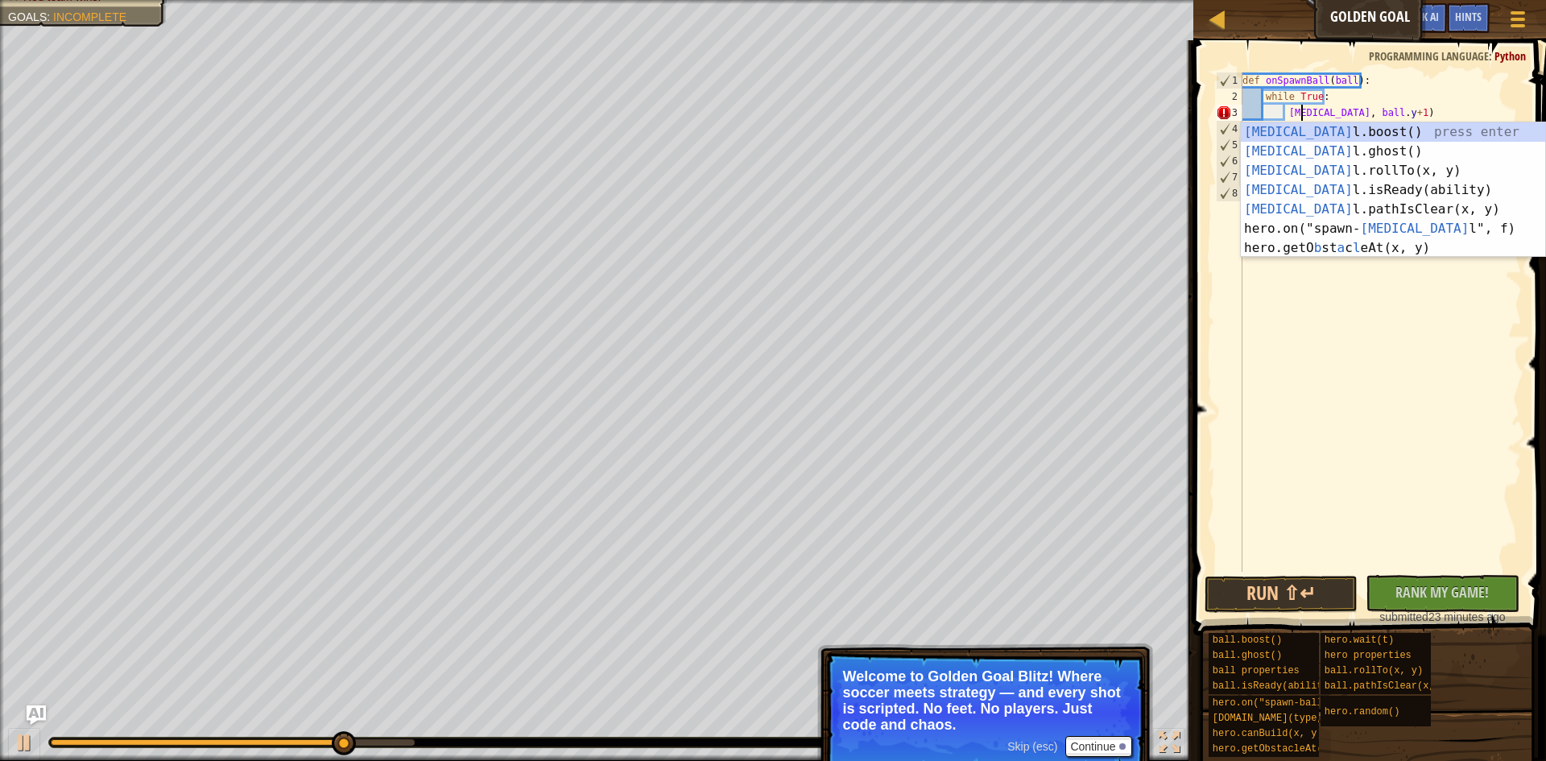
scroll to position [7, 9]
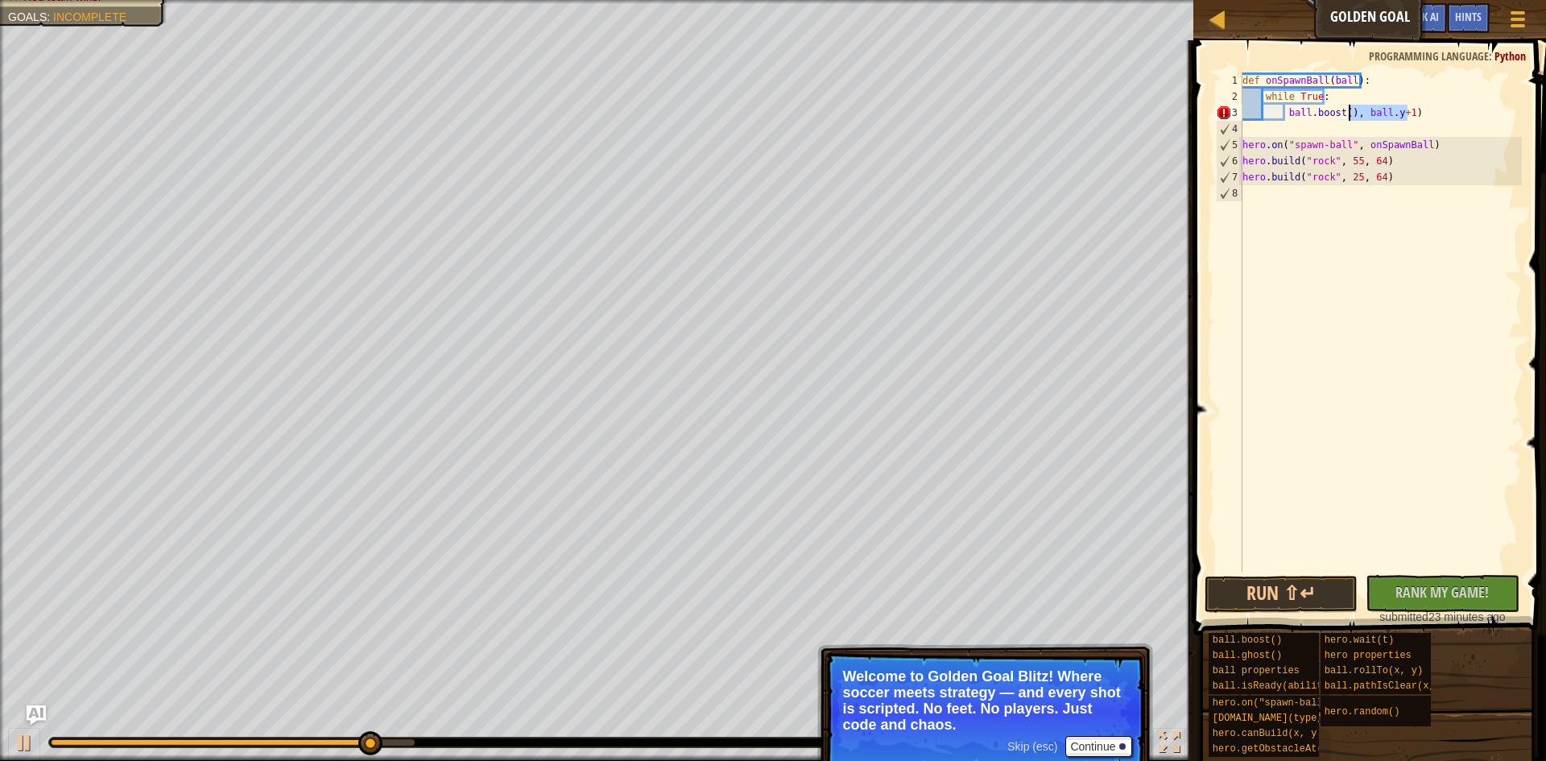
drag, startPoint x: 1441, startPoint y: 115, endPoint x: 1349, endPoint y: 112, distance: 92.7
click at [1349, 112] on div "def onSpawnBall ( ball ) : while True : ball . boost ( ) , ball . y + 1 ) hero …" at bounding box center [1380, 337] width 283 height 531
type textarea "ball.boost()"
click at [1313, 597] on button "Run ⇧↵" at bounding box center [1282, 594] width 154 height 37
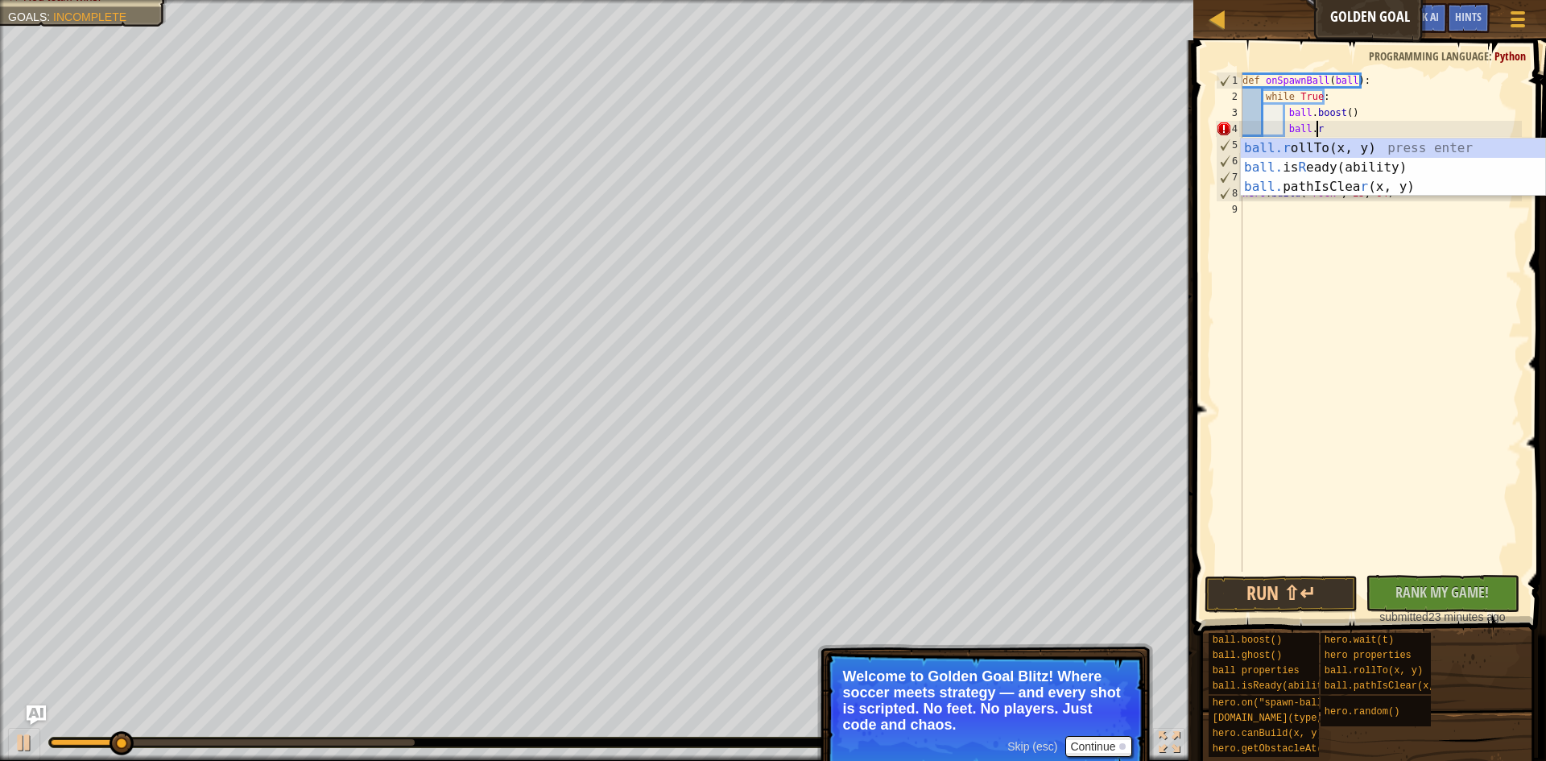
scroll to position [7, 6]
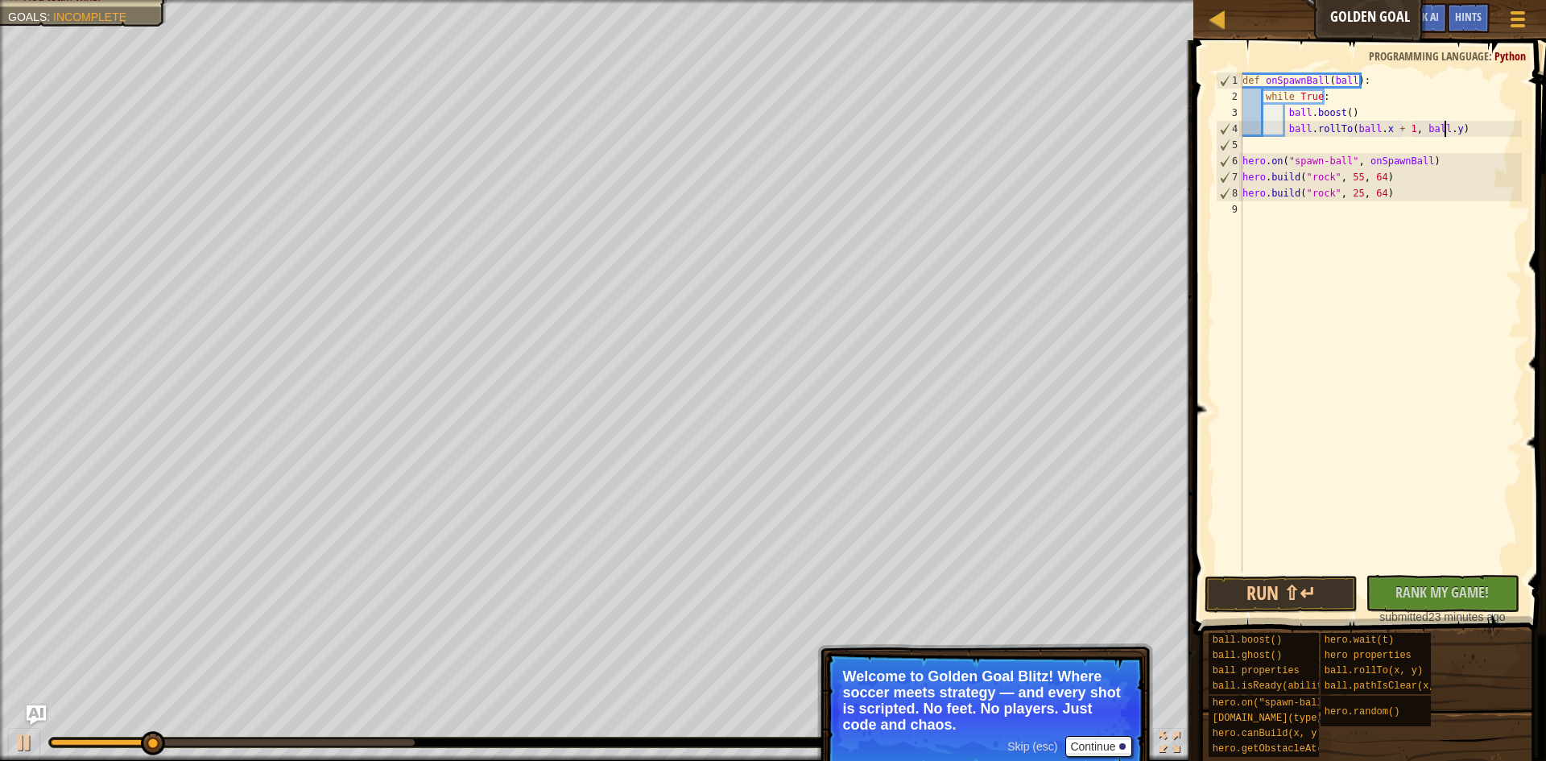
click at [1442, 126] on div "def onSpawnBall ( ball ) : while True : ball . boost ( ) ball . rollTo ( ball .…" at bounding box center [1380, 337] width 283 height 531
click at [1302, 601] on button "Run ⇧↵" at bounding box center [1282, 594] width 154 height 37
click at [1271, 163] on div "def onSpawnBall ( ball ) : while True : ball . boost ( ) ball . rollTo ( ball .…" at bounding box center [1380, 337] width 283 height 531
type textarea "hero.on("spawn-ball", onSpawnBall)"
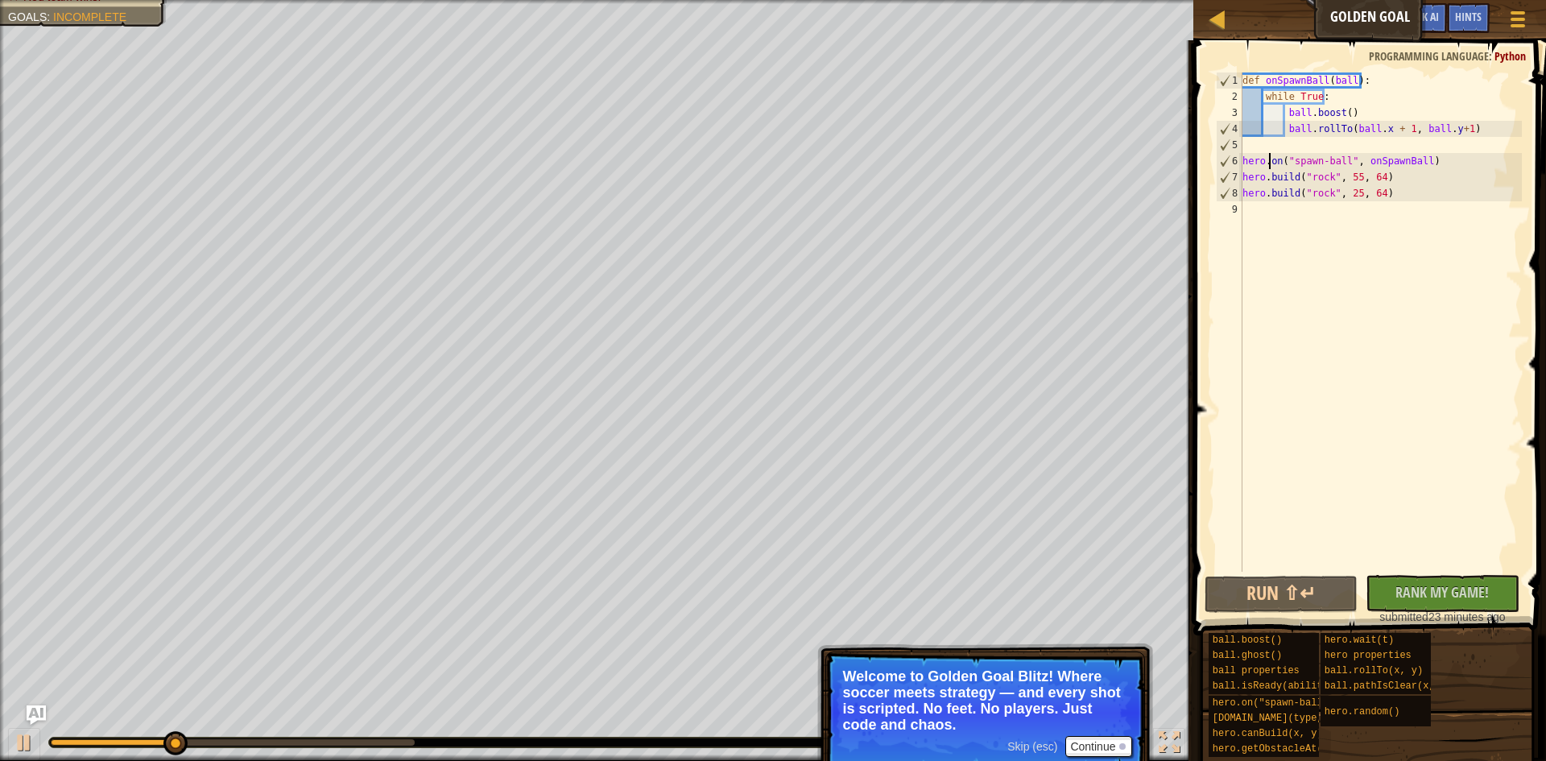
scroll to position [7, 14]
click at [1283, 162] on div "def onSpawnBall ( ball ) : while True : ball . boost ( ) ball . rollTo ( ball .…" at bounding box center [1380, 337] width 283 height 531
click at [1295, 160] on div "def onSpawnBall ( ball ) : while True : ball . boost ( ) ball . rollTo ( ball .…" at bounding box center [1380, 337] width 283 height 531
click at [1323, 159] on div "def onSpawnBall ( ball ) : while True : ball . boost ( ) ball . rollTo ( ball .…" at bounding box center [1380, 337] width 283 height 531
click at [1363, 159] on div "def onSpawnBall ( ball ) : while True : ball . boost ( ) ball . rollTo ( ball .…" at bounding box center [1380, 337] width 283 height 531
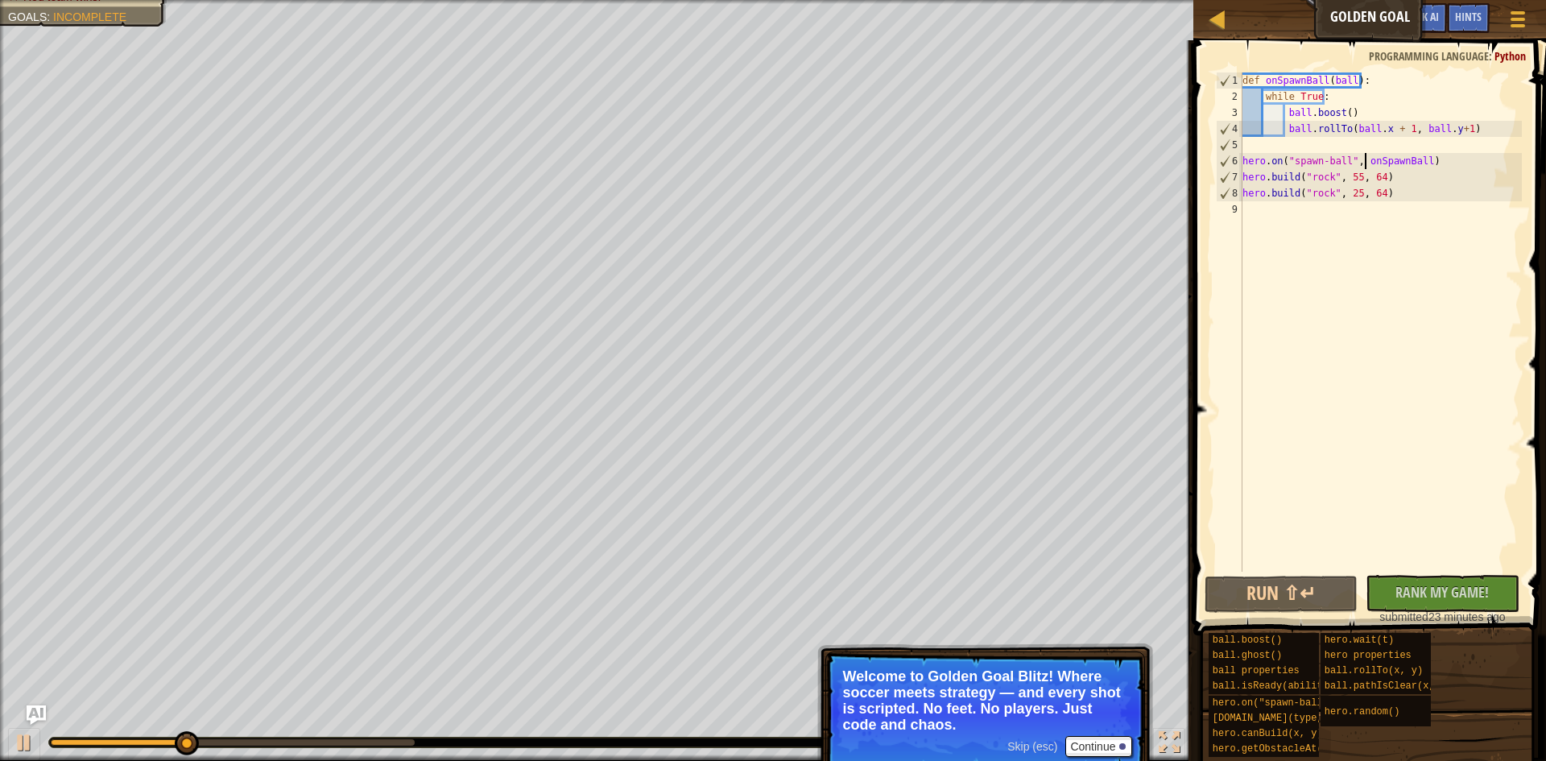
click at [1383, 167] on div "def onSpawnBall ( ball ) : while True : ball . boost ( ) ball . rollTo ( ball .…" at bounding box center [1380, 337] width 283 height 531
click at [1371, 246] on div "def onSpawnBall ( ball ) : while True : ball . boost ( ) ball . rollTo ( ball .…" at bounding box center [1380, 337] width 283 height 531
click at [1348, 250] on div "def onSpawnBall ( ball ) : while True : ball . boost ( ) ball . rollTo ( ball .…" at bounding box center [1380, 337] width 283 height 531
click at [1093, 752] on button "Continue" at bounding box center [1098, 746] width 67 height 21
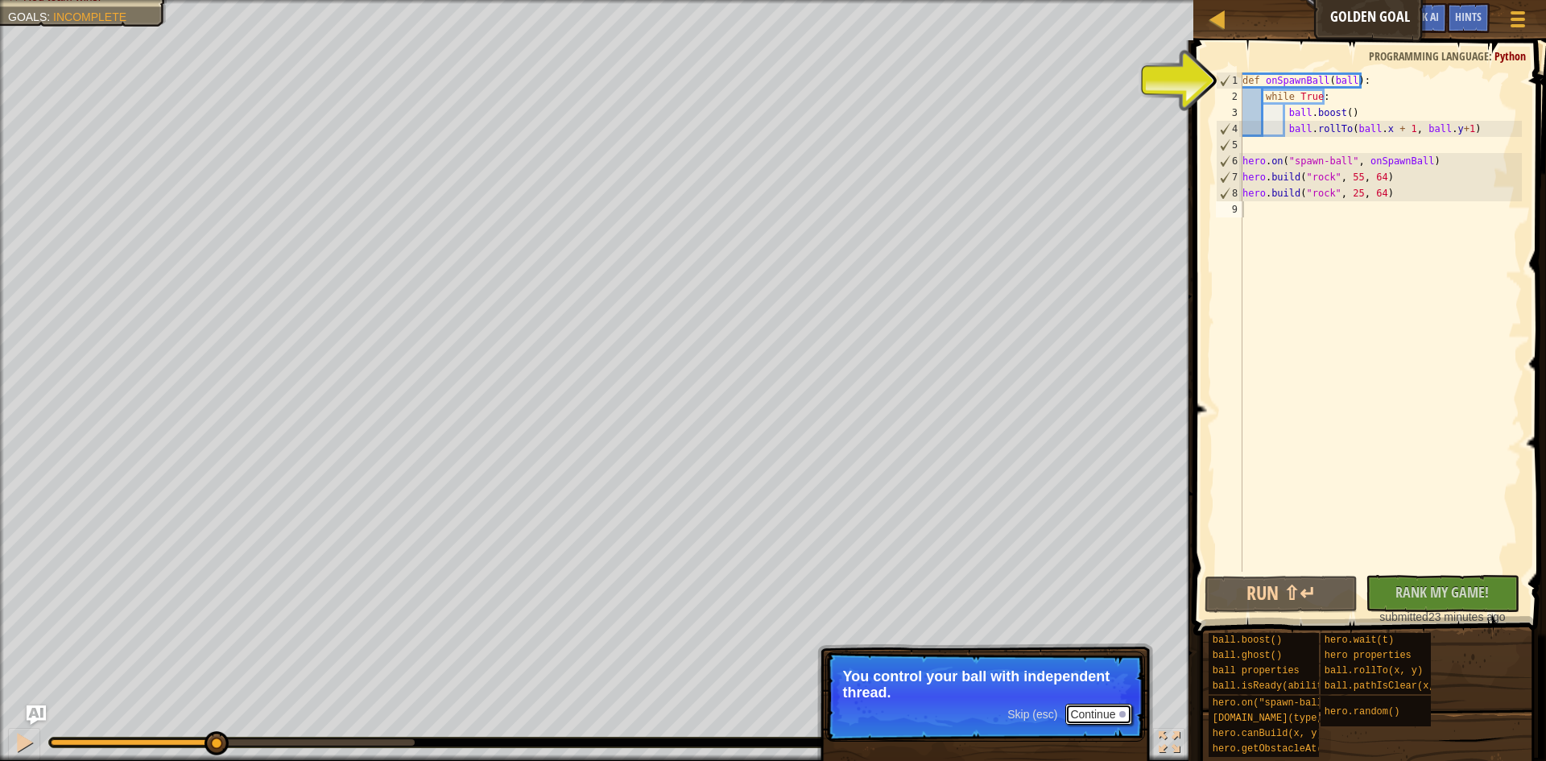
click at [1089, 705] on button "Continue" at bounding box center [1098, 714] width 67 height 21
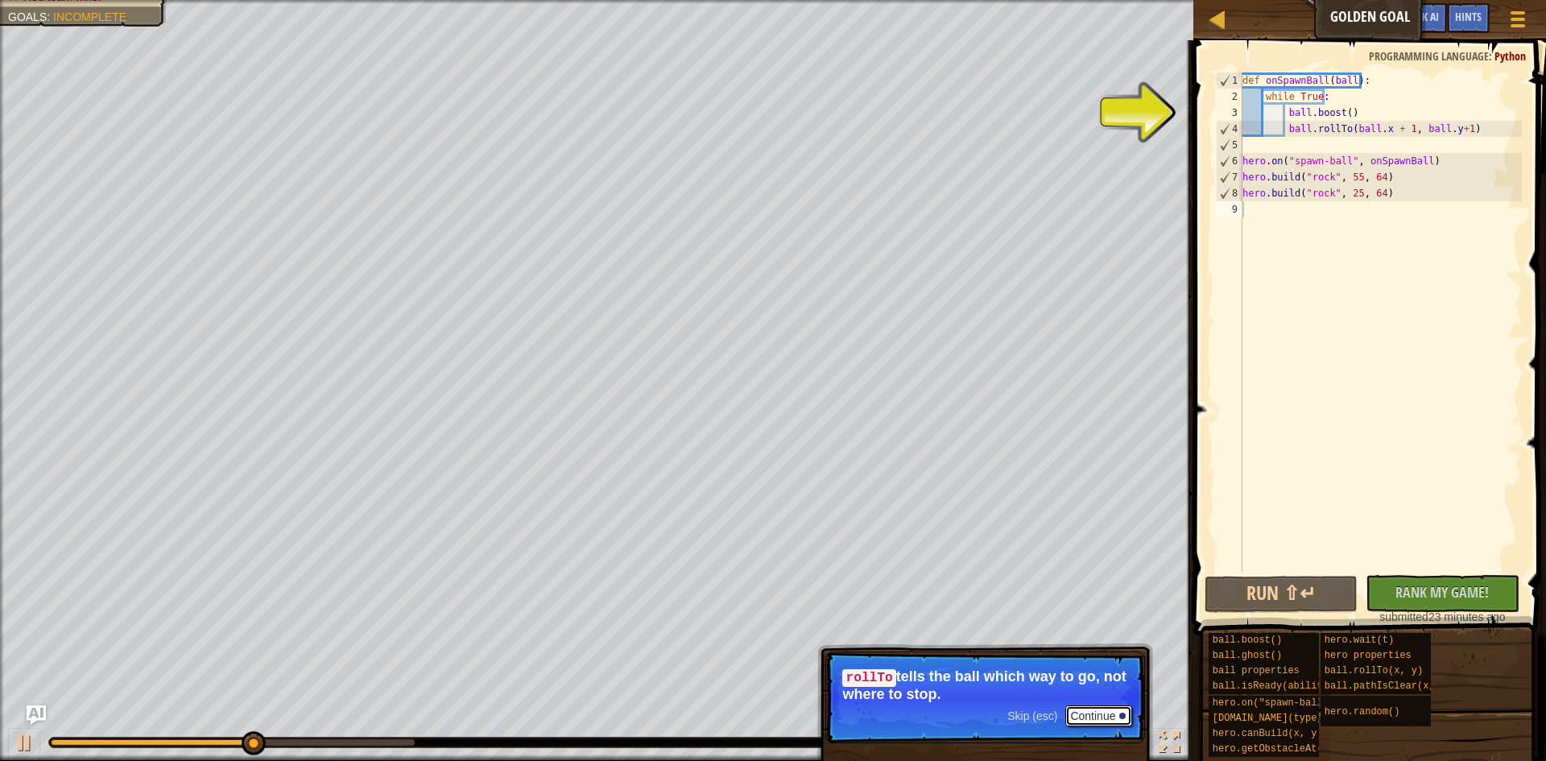
click at [1096, 710] on button "Continue" at bounding box center [1098, 715] width 67 height 21
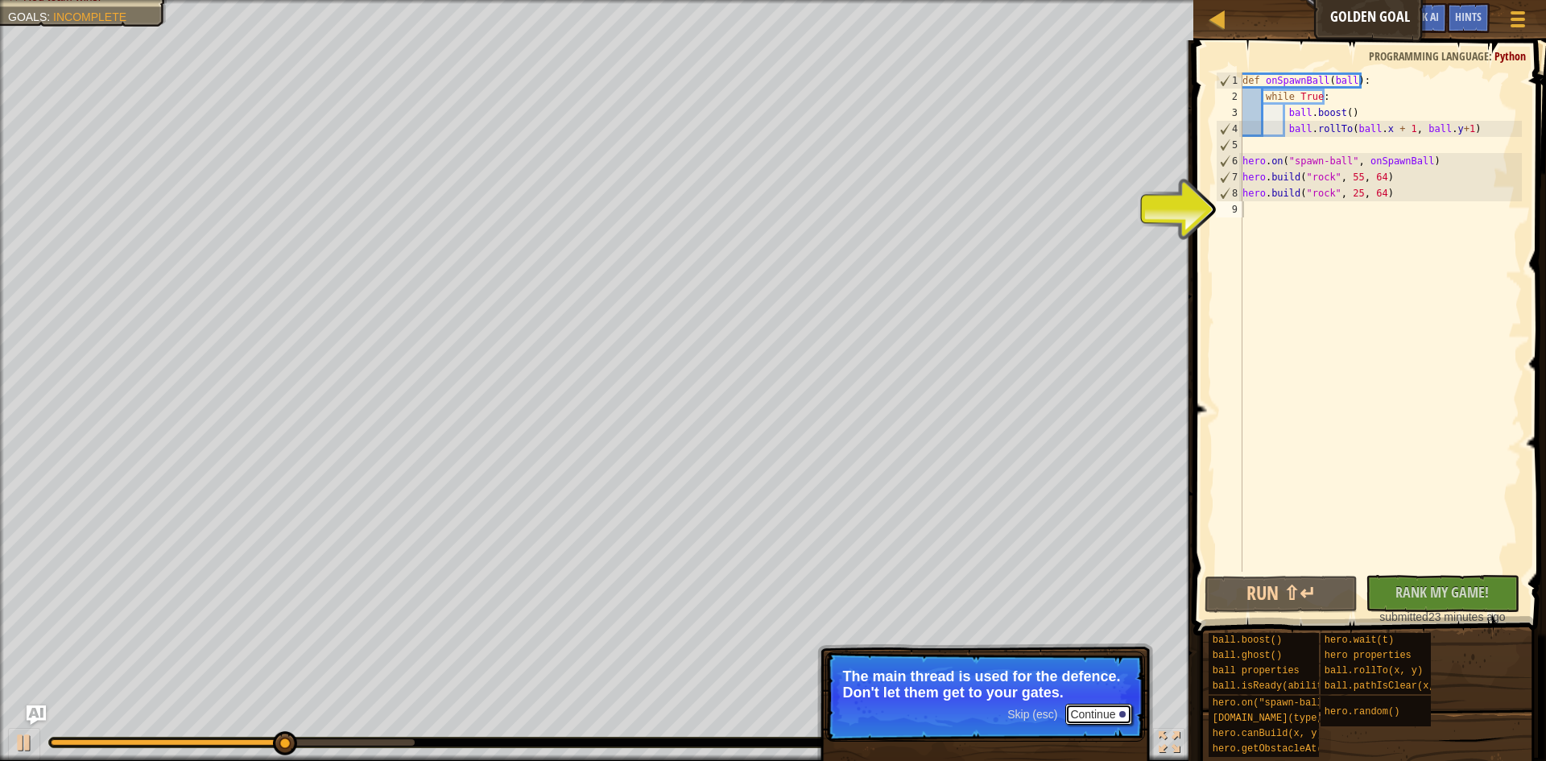
click at [1093, 713] on button "Continue" at bounding box center [1098, 714] width 67 height 21
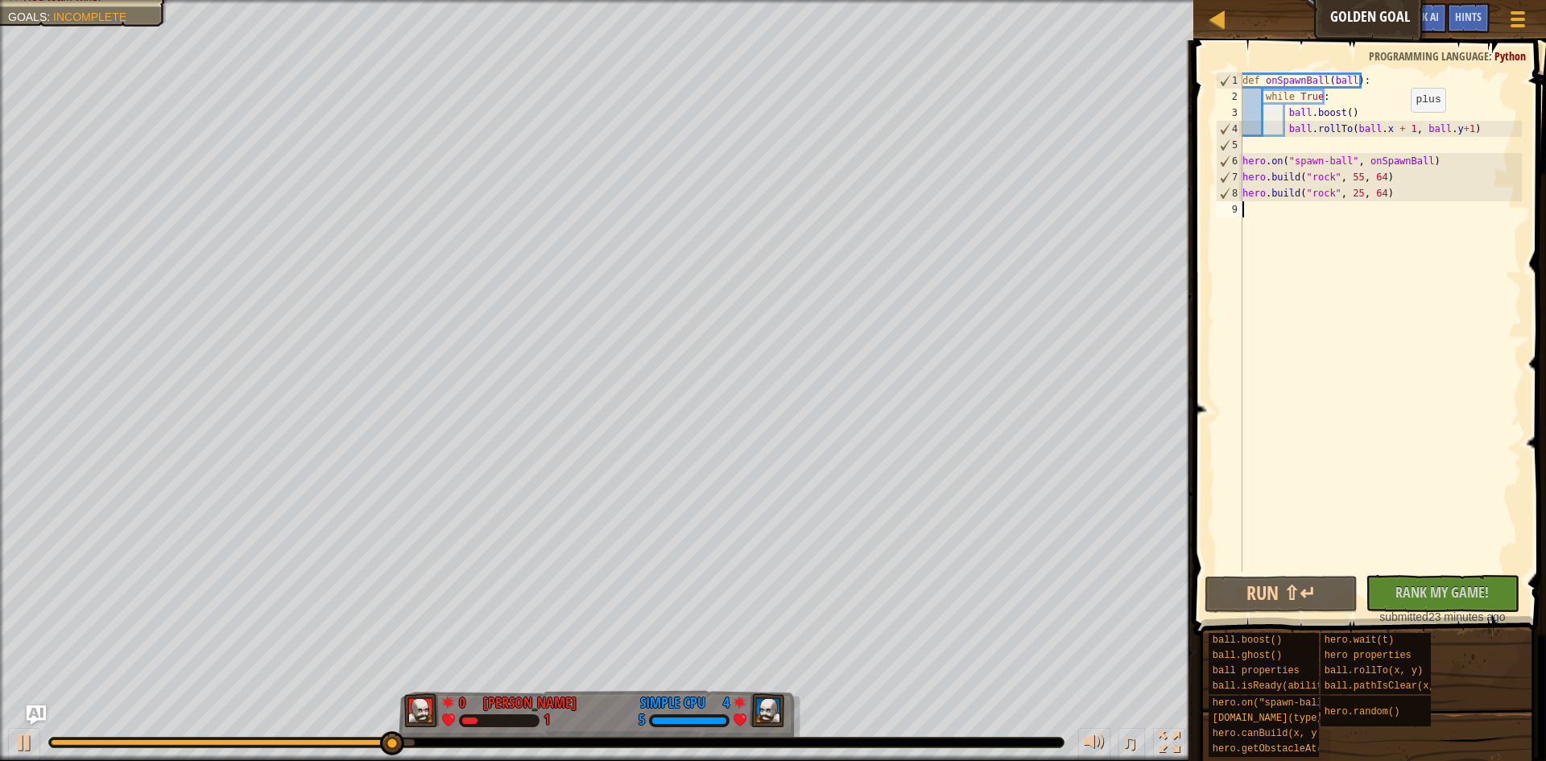
click at [1397, 128] on div "def onSpawnBall ( ball ) : while True : ball . boost ( ) ball . rollTo ( ball .…" at bounding box center [1380, 337] width 283 height 531
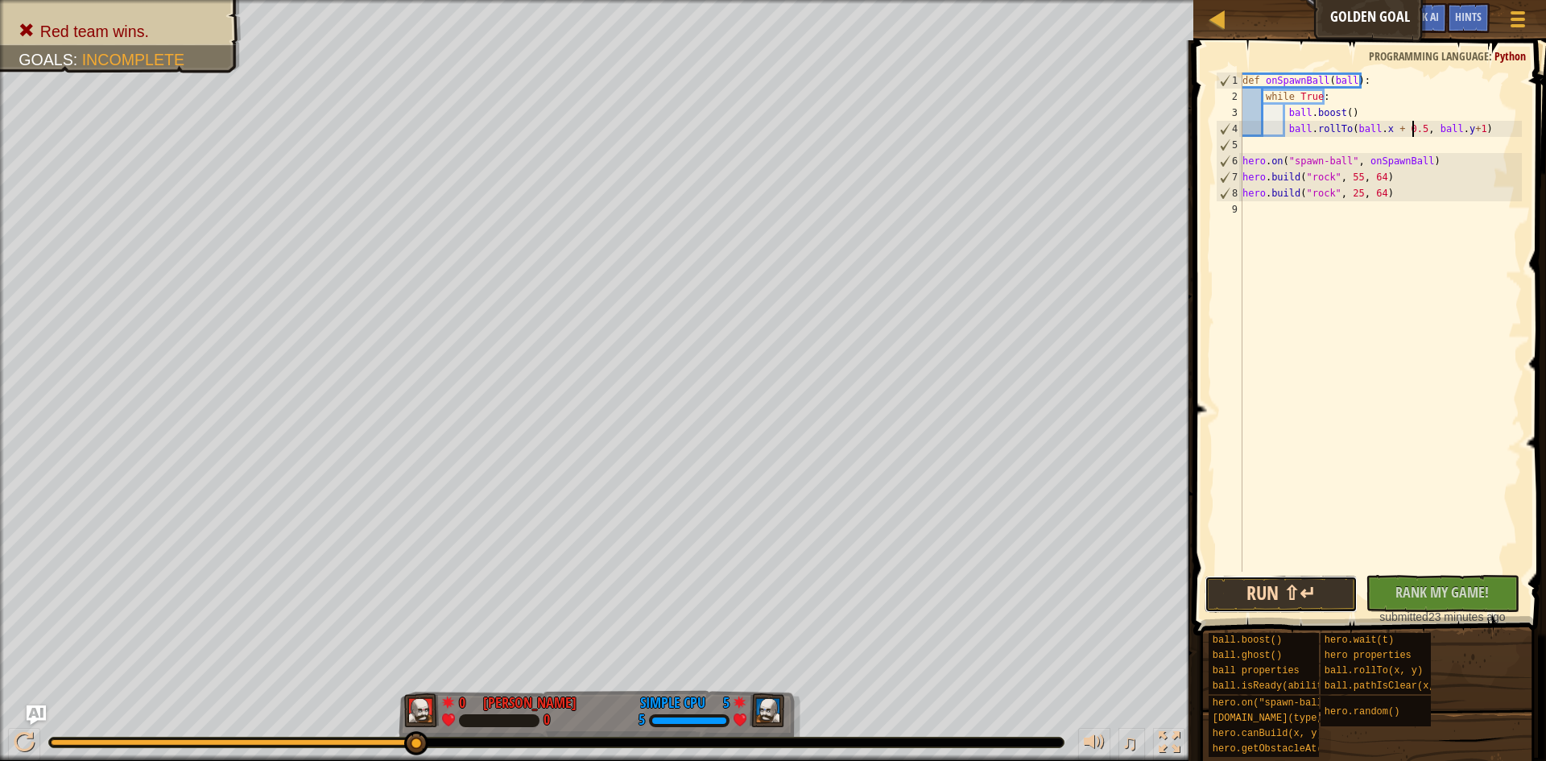
click at [1304, 593] on button "Run ⇧↵" at bounding box center [1282, 594] width 154 height 37
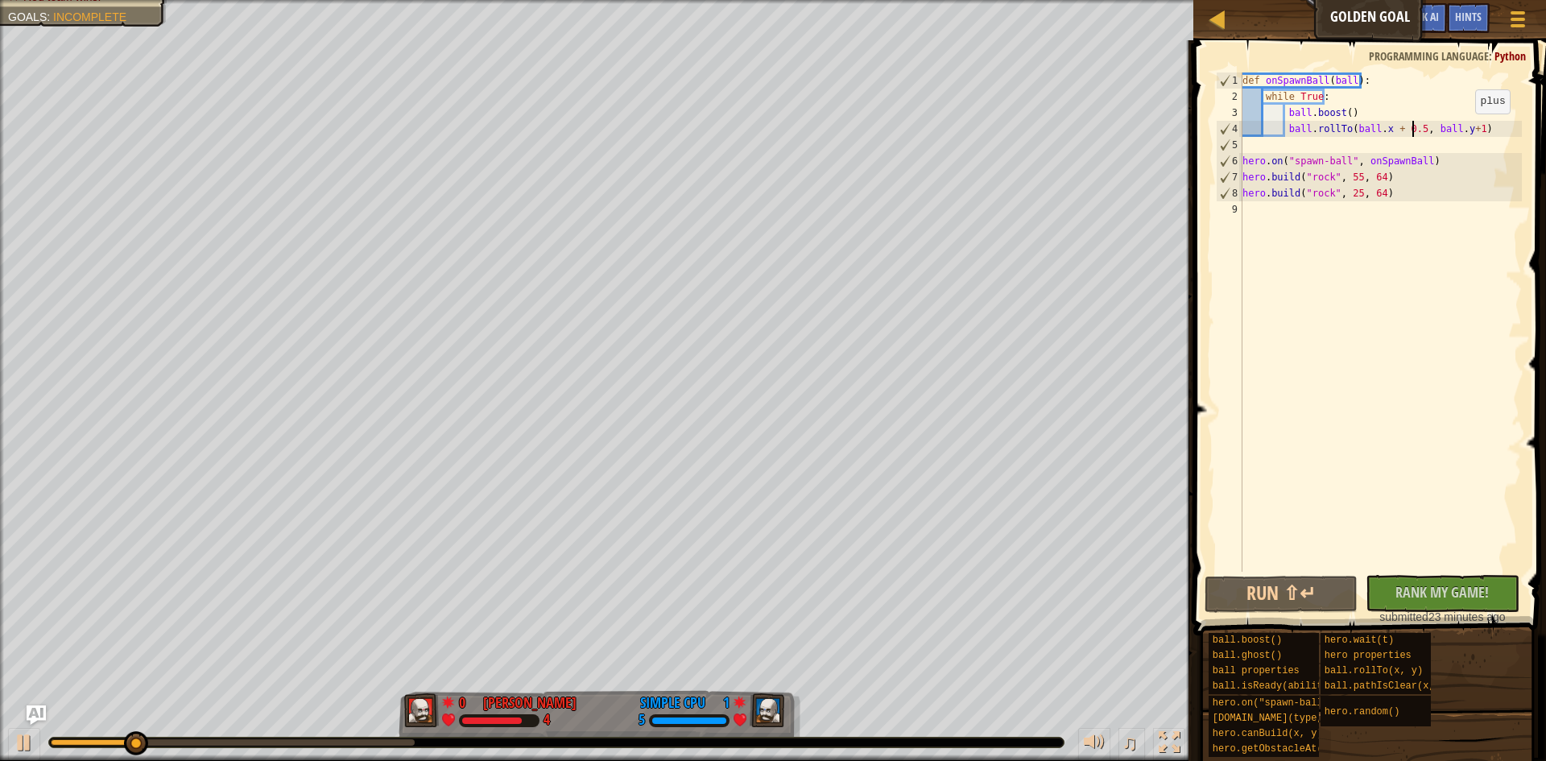
click at [1461, 130] on div "def onSpawnBall ( ball ) : while True : ball . boost ( ) ball . rollTo ( ball .…" at bounding box center [1380, 337] width 283 height 531
click at [1462, 131] on div "def onSpawnBall ( ball ) : while True : ball . boost ( ) ball . rollTo ( ball .…" at bounding box center [1380, 337] width 283 height 531
click at [1302, 593] on button "Run ⇧↵" at bounding box center [1282, 594] width 154 height 37
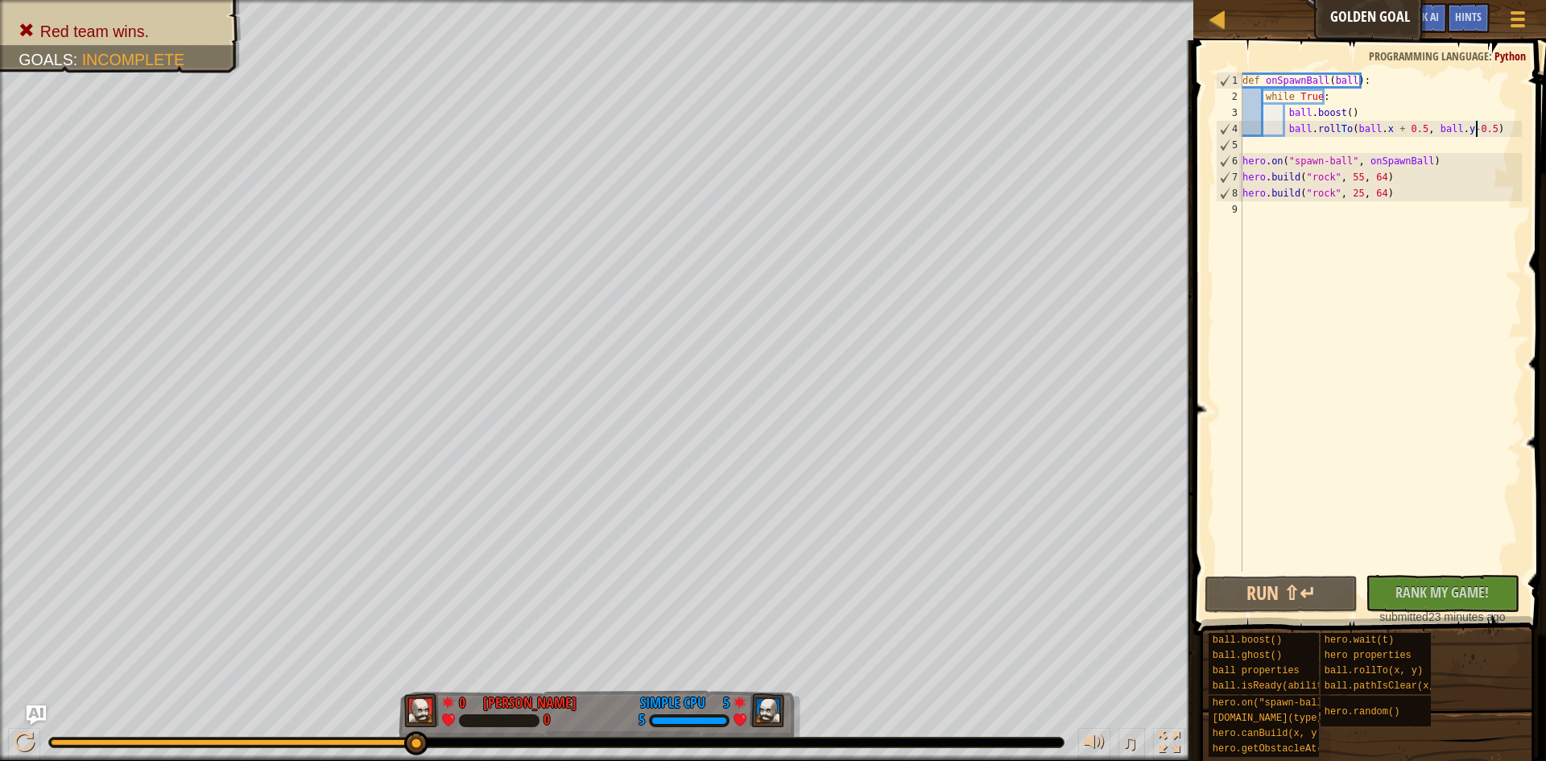
drag, startPoint x: 257, startPoint y: 745, endPoint x: 577, endPoint y: 733, distance: 320.7
click at [577, 733] on div "♫" at bounding box center [596, 738] width 1193 height 48
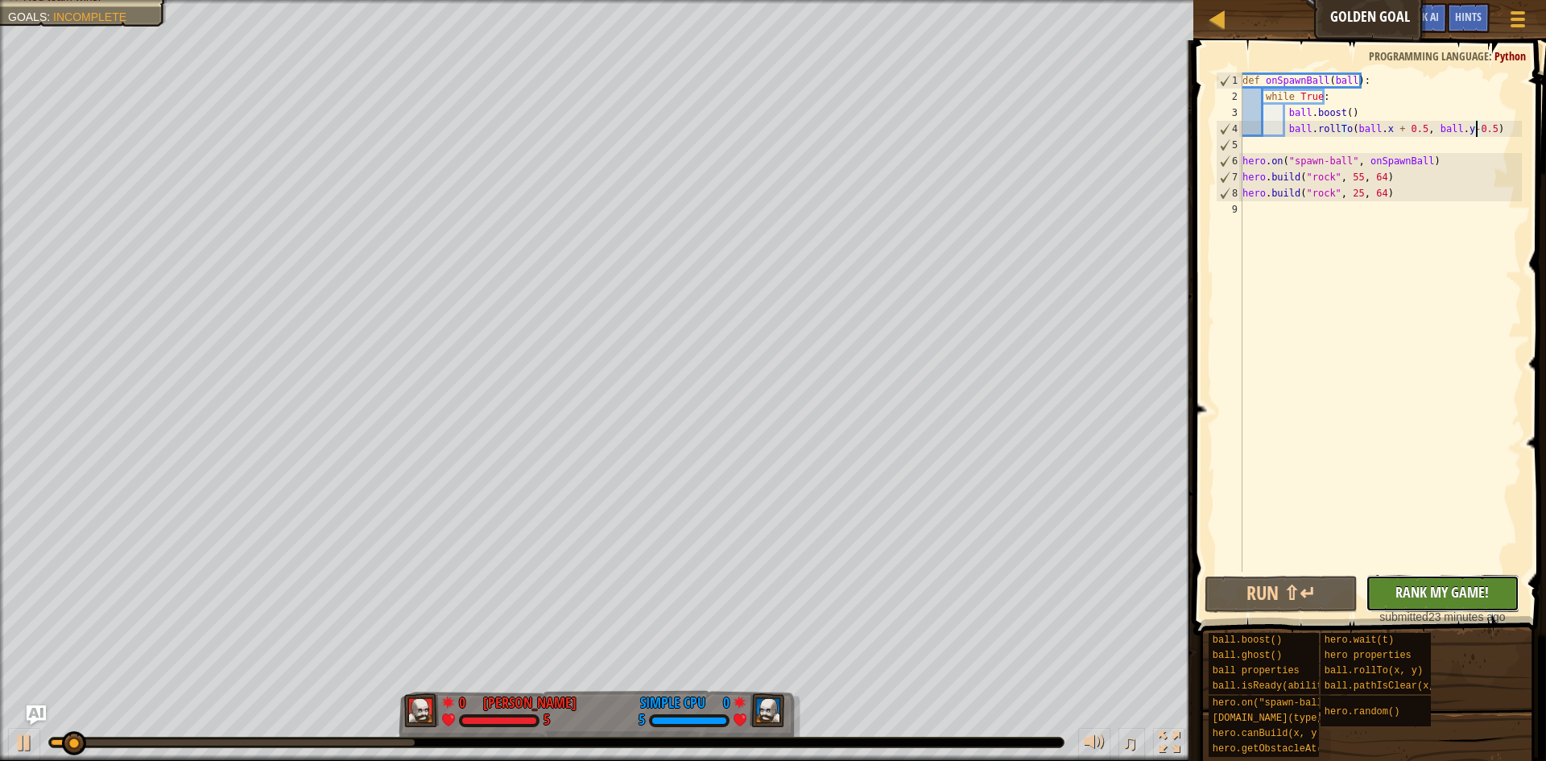
click at [1458, 581] on button "No New Code to Rank Rank My Game! Submitting... Submitted for Ranking Failed to…" at bounding box center [1443, 593] width 154 height 37
click at [1426, 184] on div "def onSpawnBall ( ball ) : while True : ball . boost ( ) ball . rollTo ( ball .…" at bounding box center [1380, 337] width 283 height 531
click at [1415, 200] on div "def onSpawnBall ( ball ) : while True : ball . boost ( ) ball . rollTo ( ball .…" at bounding box center [1380, 337] width 283 height 531
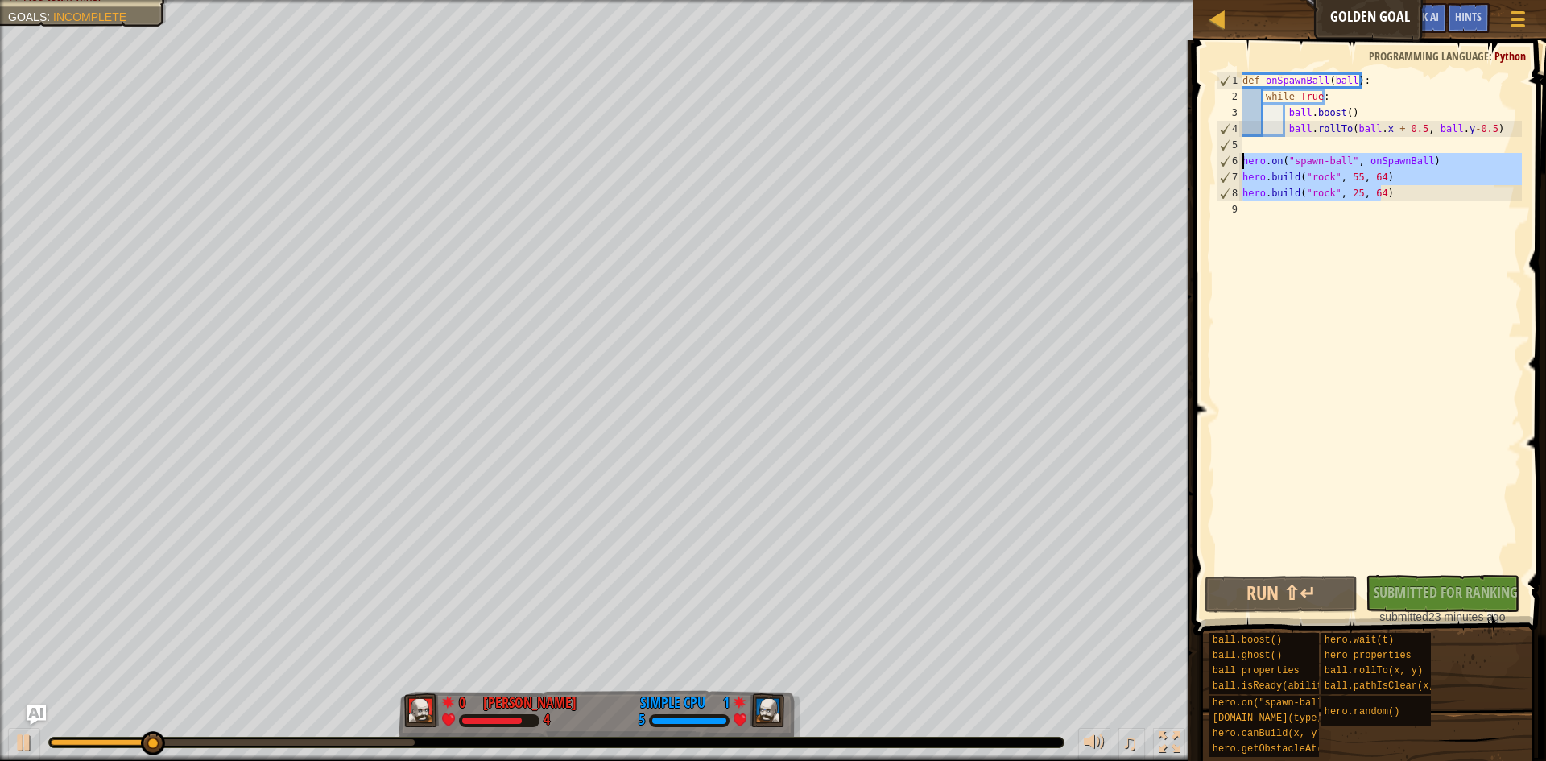
drag, startPoint x: 1416, startPoint y: 198, endPoint x: 1229, endPoint y: 165, distance: 189.7
click at [1229, 165] on div "[DOMAIN_NAME]("rock", 25, 64) 1 2 3 4 5 6 7 8 9 def onSpawnBall ( ball ) : whil…" at bounding box center [1367, 321] width 309 height 499
click at [1432, 188] on div "def onSpawnBall ( ball ) : while True : ball . boost ( ) ball . rollTo ( ball .…" at bounding box center [1380, 321] width 283 height 499
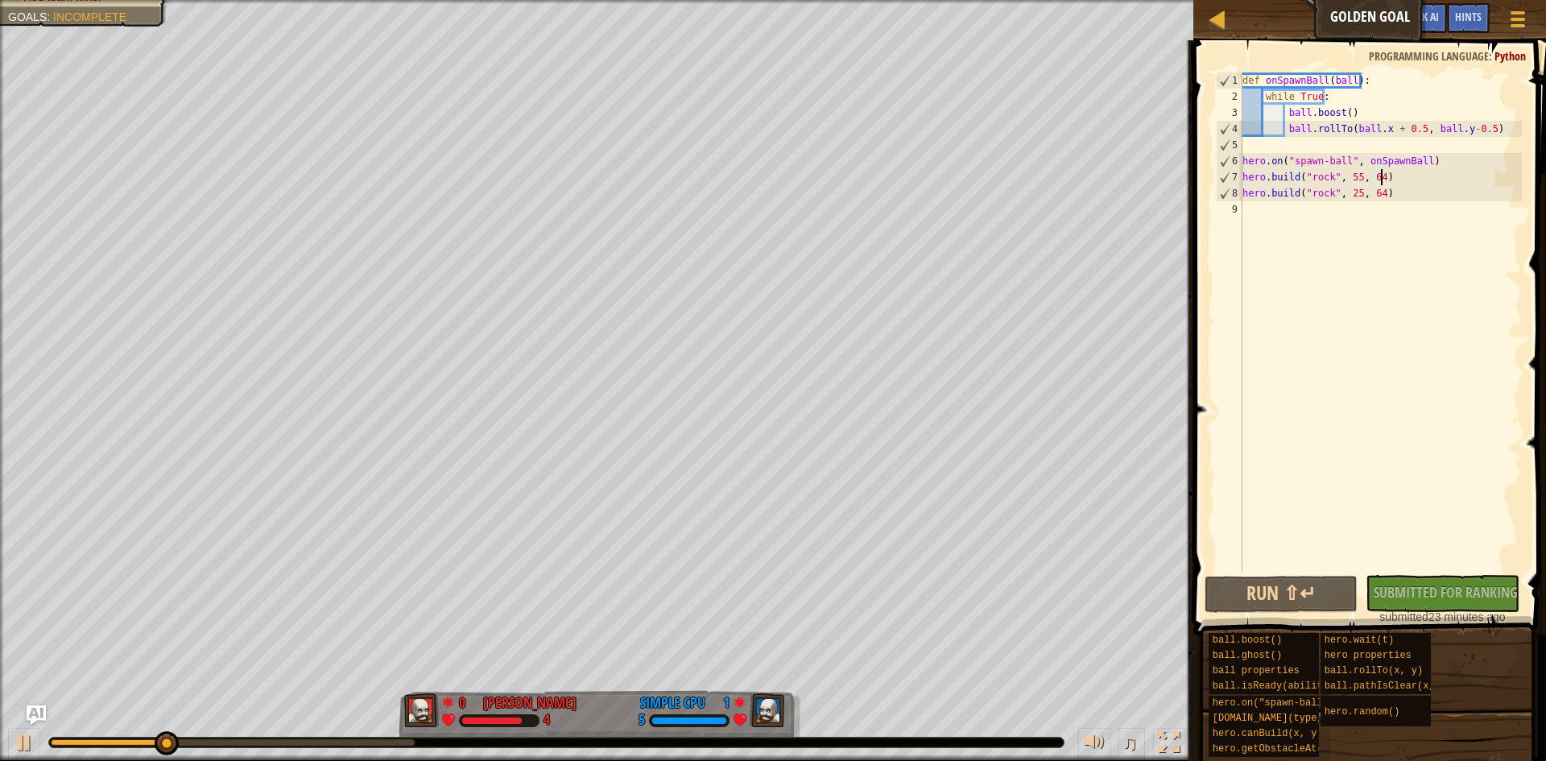
click at [1437, 171] on div "def onSpawnBall ( ball ) : while True : ball . boost ( ) ball . rollTo ( ball .…" at bounding box center [1380, 337] width 283 height 531
click at [1436, 177] on div "def onSpawnBall ( ball ) : while True : ball . boost ( ) ball . rollTo ( ball .…" at bounding box center [1380, 337] width 283 height 531
click at [1429, 183] on div "def onSpawnBall ( ball ) : while True : ball . boost ( ) ball . rollTo ( ball .…" at bounding box center [1380, 337] width 283 height 531
click at [1433, 163] on div "def onSpawnBall ( ball ) : while True : ball . boost ( ) ball . rollTo ( ball .…" at bounding box center [1380, 337] width 283 height 531
click at [1431, 173] on div "def onSpawnBall ( ball ) : while True : ball . boost ( ) ball . rollTo ( ball .…" at bounding box center [1380, 337] width 283 height 531
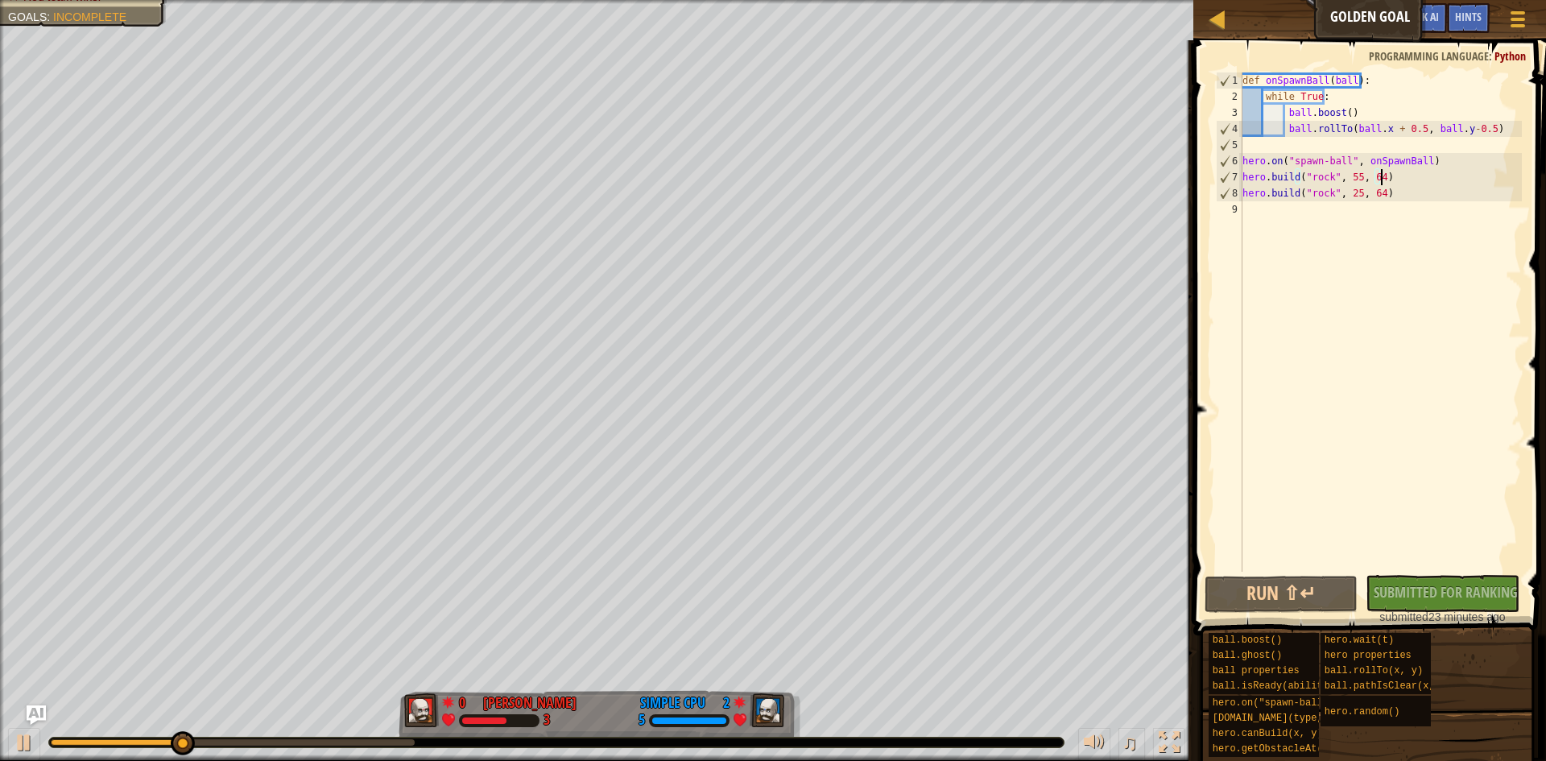
click at [1422, 194] on div "def onSpawnBall ( ball ) : while True : ball . boost ( ) ball . rollTo ( ball .…" at bounding box center [1380, 337] width 283 height 531
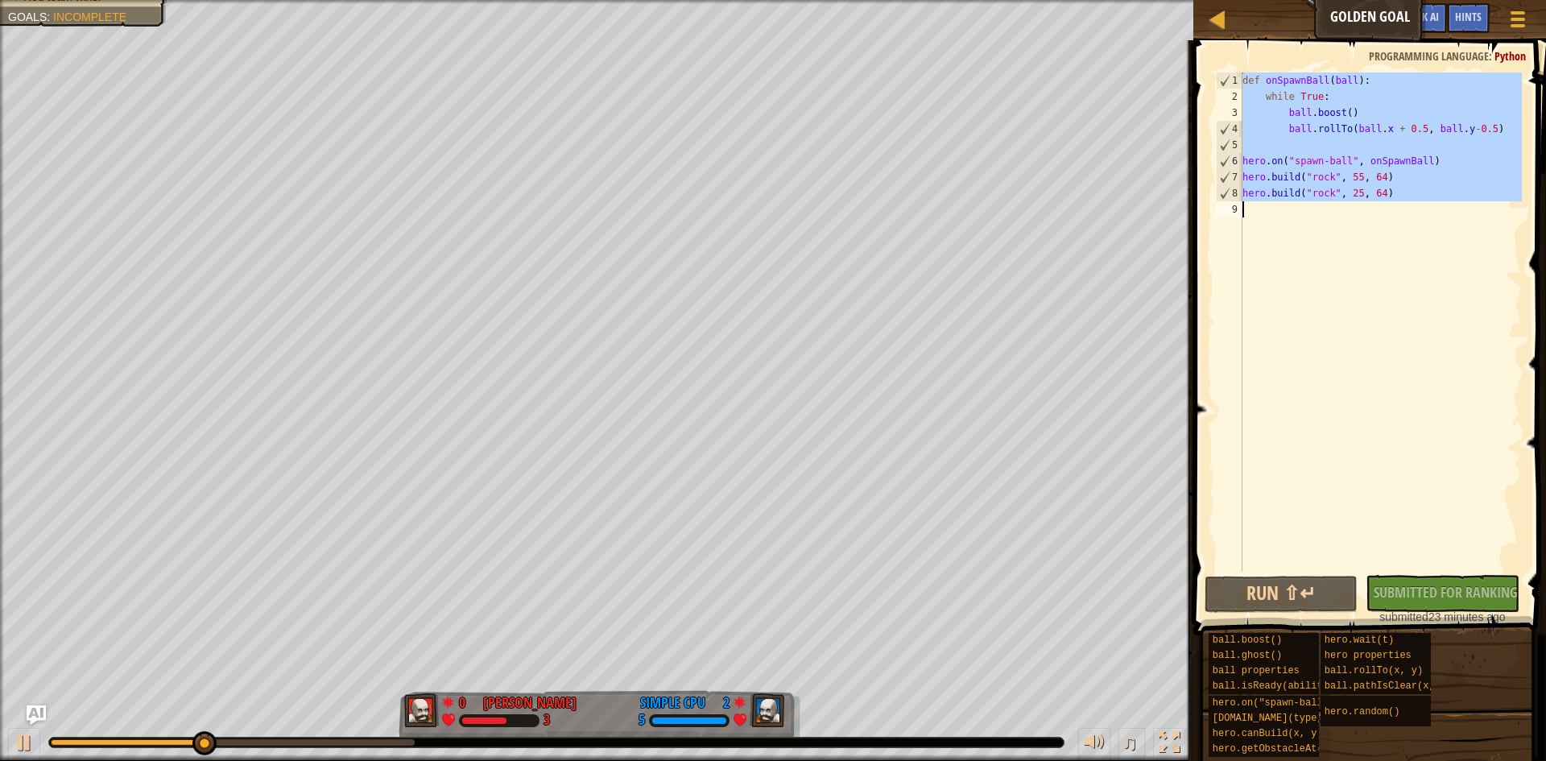
click at [1409, 184] on div "def onSpawnBall ( ball ) : while True : ball . boost ( ) ball . rollTo ( ball .…" at bounding box center [1380, 321] width 283 height 499
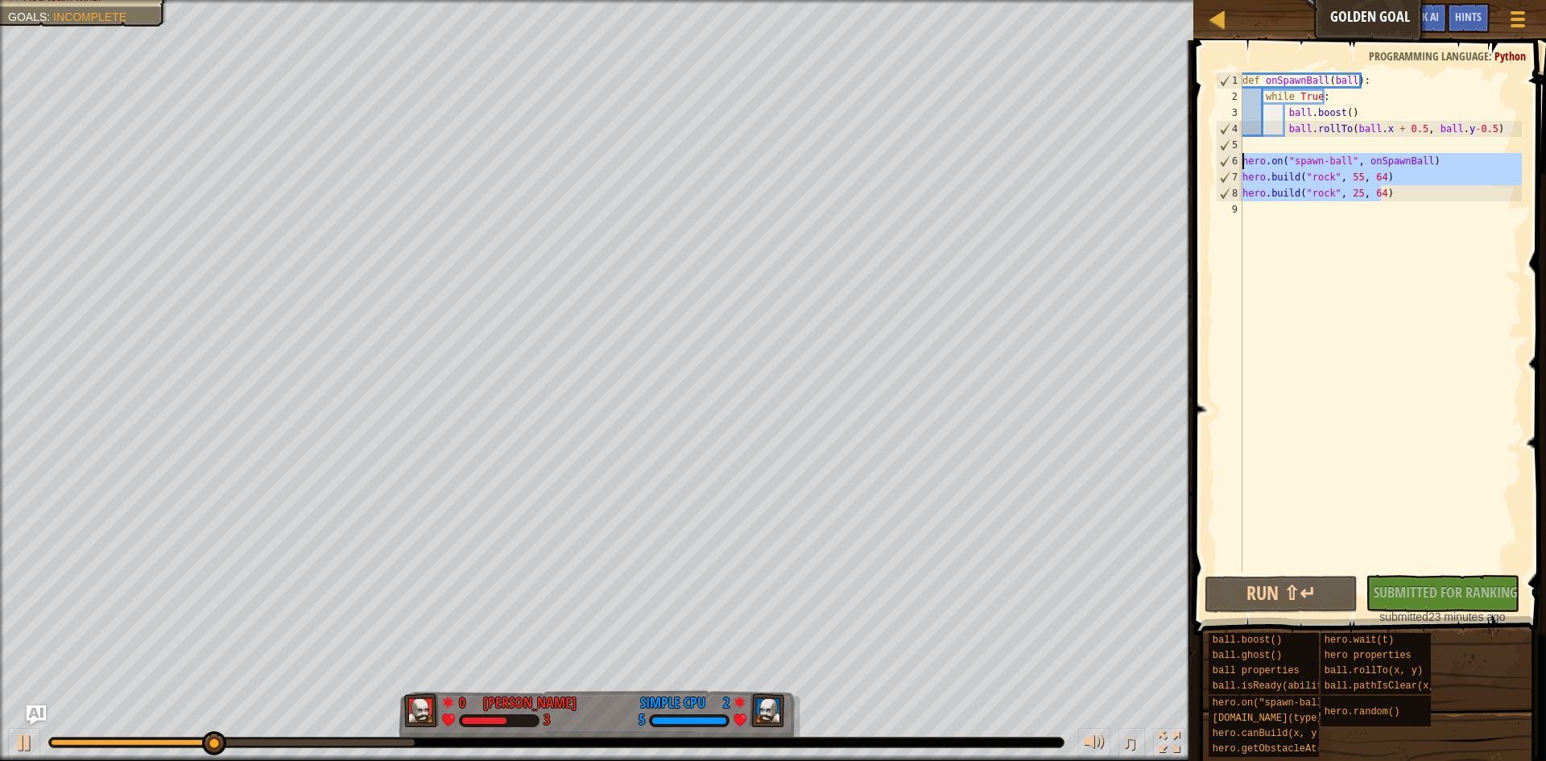
drag, startPoint x: 1401, startPoint y: 197, endPoint x: 1231, endPoint y: 167, distance: 172.6
click at [1231, 167] on div "[DOMAIN_NAME]("rock", 55, 64) 1 2 3 4 5 6 7 8 9 def onSpawnBall ( ball ) : whil…" at bounding box center [1367, 321] width 309 height 499
click at [1412, 191] on div "def onSpawnBall ( ball ) : while True : ball . boost ( ) ball . rollTo ( ball .…" at bounding box center [1380, 321] width 283 height 499
drag, startPoint x: 1393, startPoint y: 199, endPoint x: 1235, endPoint y: 180, distance: 159.0
click at [1235, 180] on div "[DOMAIN_NAME]("rock", 25, 64) 1 2 3 4 5 6 7 8 9 def onSpawnBall ( ball ) : whil…" at bounding box center [1367, 321] width 309 height 499
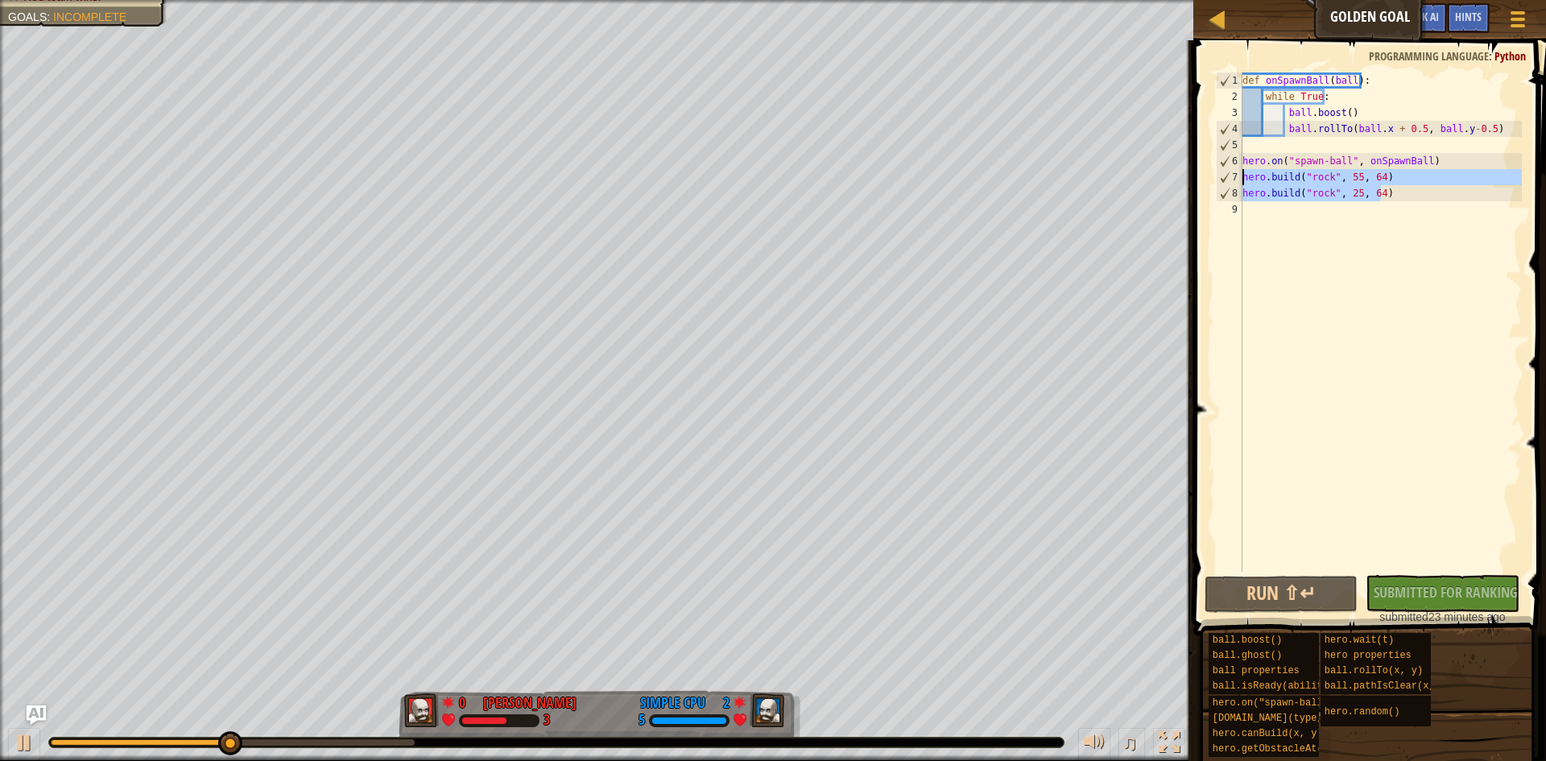
type textarea "[DOMAIN_NAME]("rock", 55, 64) [DOMAIN_NAME]("rock", 25, 64)"
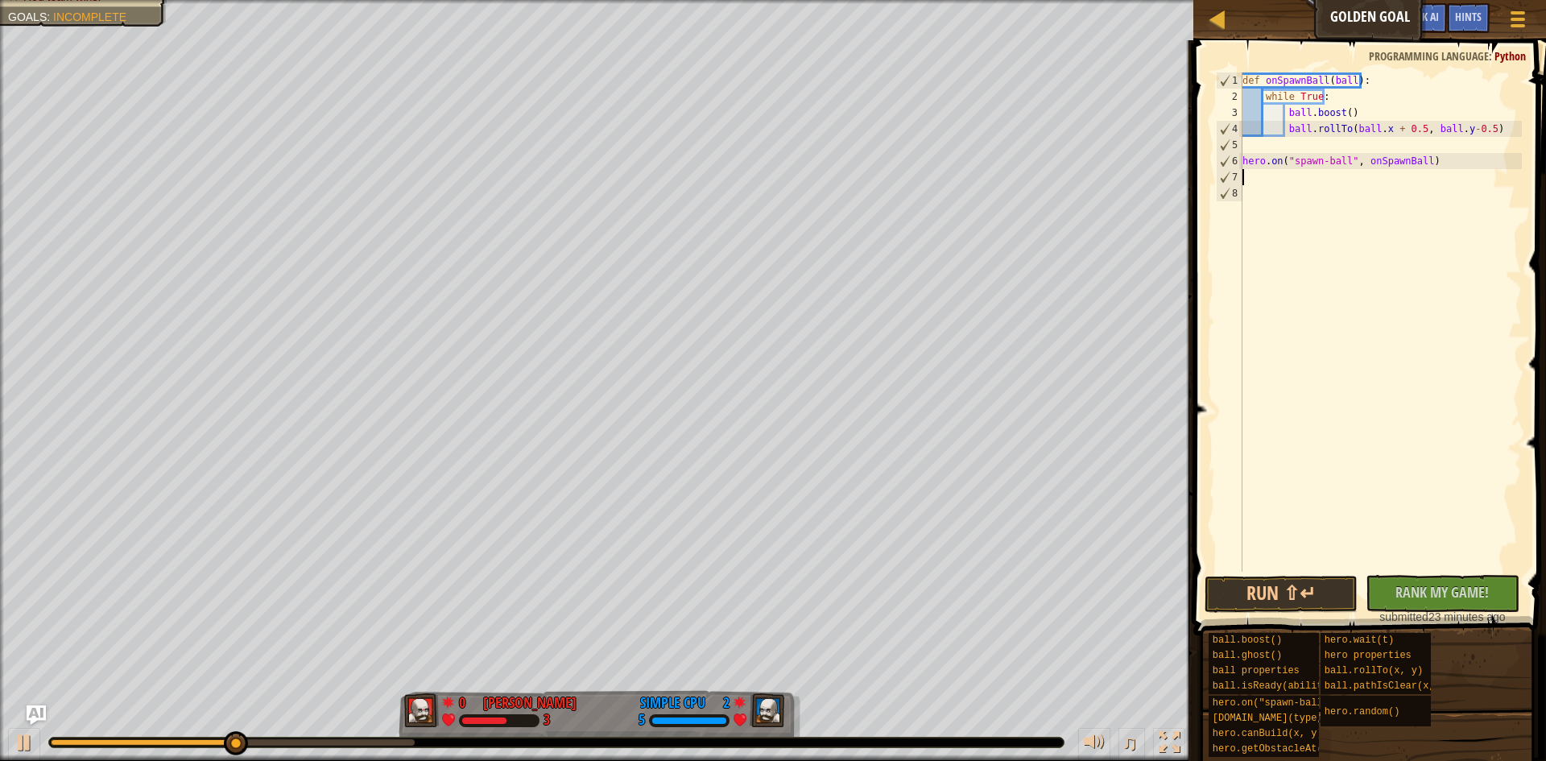
click at [1512, 127] on div "def onSpawnBall ( ball ) : while True : ball . boost ( ) ball . rollTo ( ball .…" at bounding box center [1380, 337] width 283 height 531
type textarea "ball.rollTo(ball.x + 0.5, ball.y-0.5)"
paste textarea "[DOMAIN_NAME]("rock", 25, 64)"
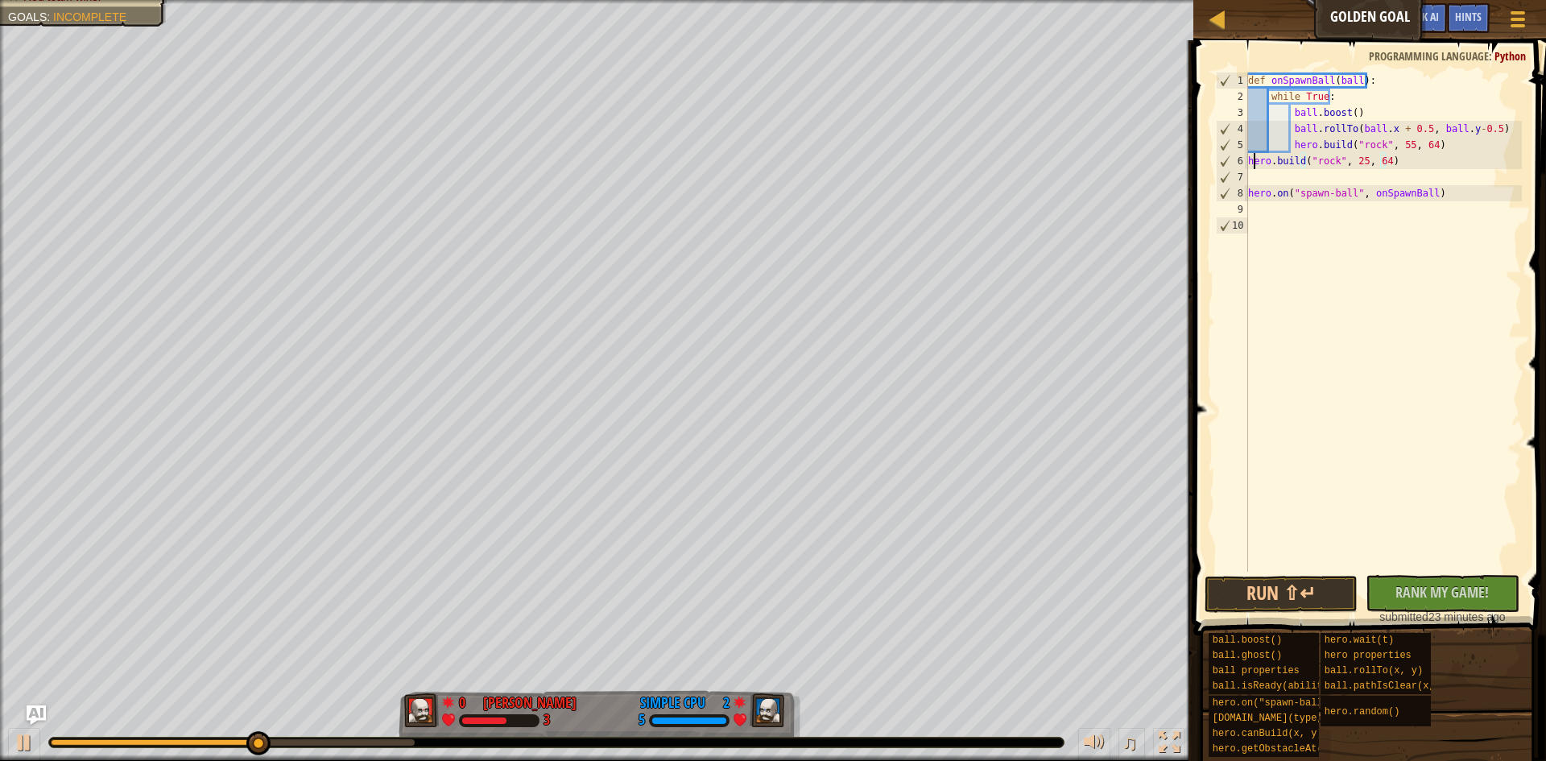
click at [1251, 159] on div "def onSpawnBall ( ball ) : while True : ball . boost ( ) ball . rollTo ( ball .…" at bounding box center [1384, 337] width 278 height 531
type textarea "[DOMAIN_NAME]("rock", 25, 64)"
click at [1304, 571] on div "def onSpawnBall ( ball ) : while True : ball . boost ( ) ball . rollTo ( ball .…" at bounding box center [1384, 337] width 278 height 531
click at [1312, 597] on button "Run ⇧↵" at bounding box center [1282, 594] width 154 height 37
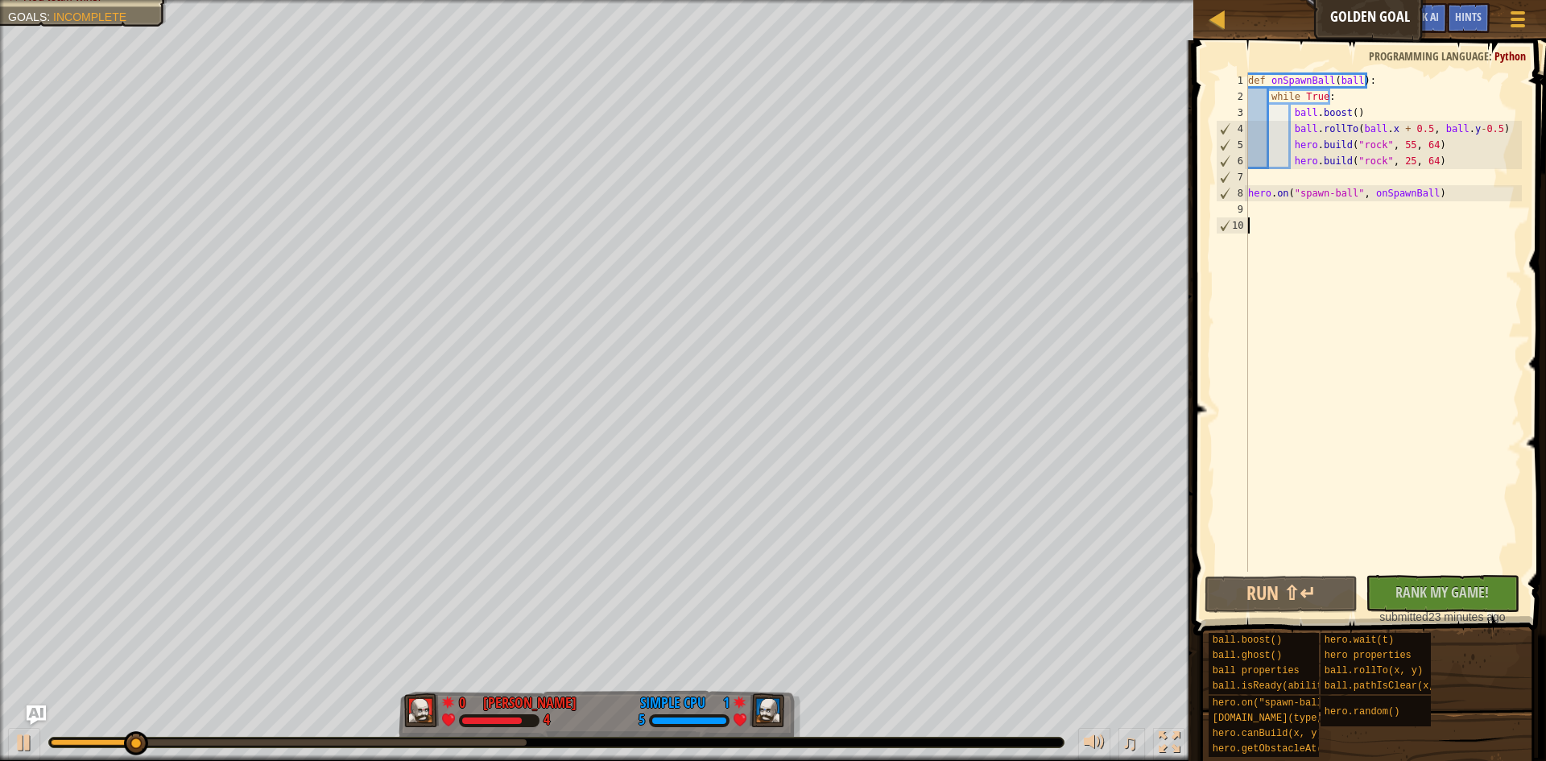
click at [1339, 172] on div "def onSpawnBall ( ball ) : while True : ball . boost ( ) ball . rollTo ( ball .…" at bounding box center [1384, 337] width 278 height 531
click at [1374, 167] on div "def onSpawnBall ( ball ) : while True : ball . boost ( ) ball . rollTo ( ball .…" at bounding box center [1384, 337] width 278 height 531
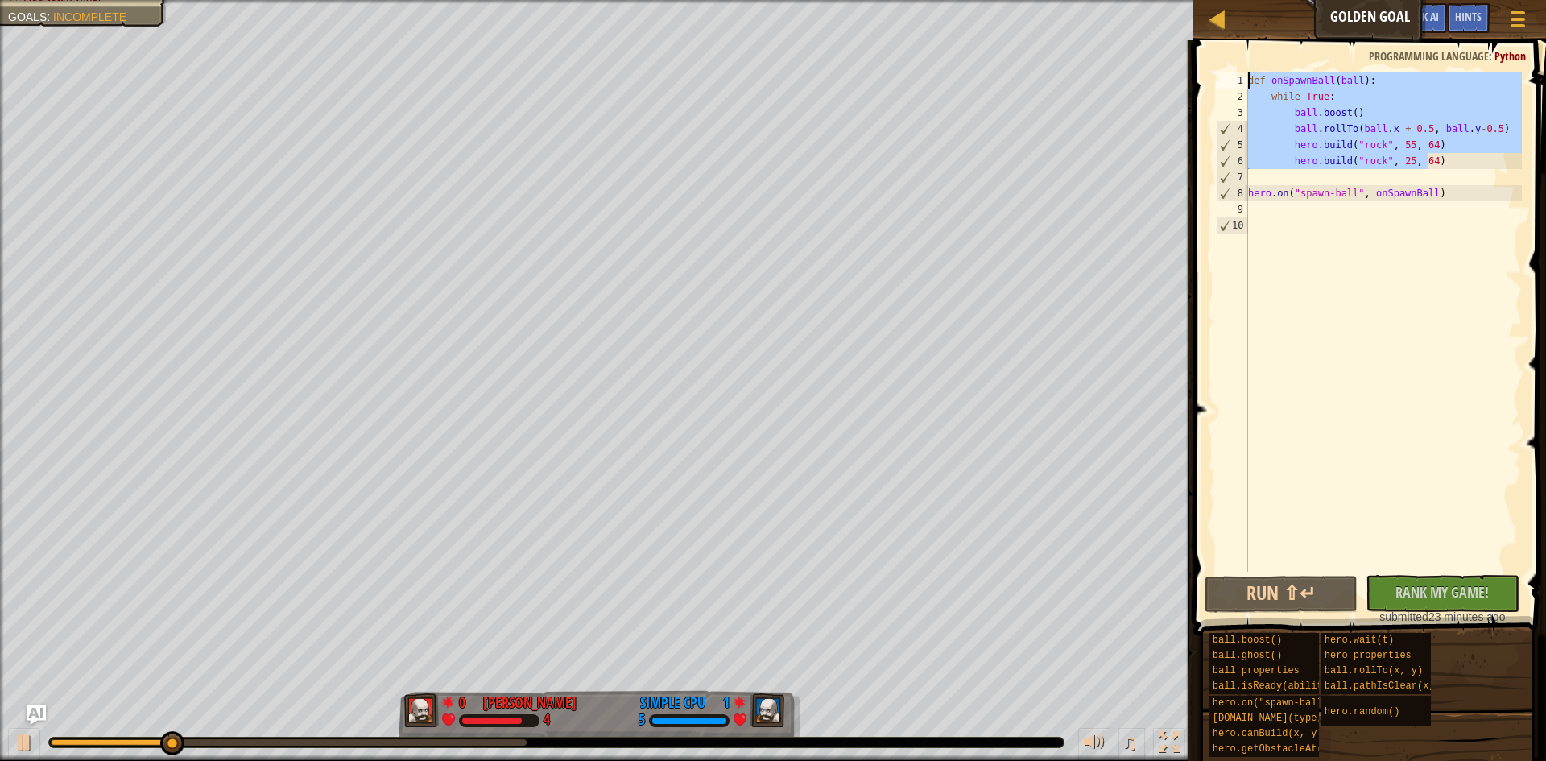
click at [1089, 81] on div "Ladder Golden Goal Game Menu Done Hints Ask AI 1 הההההההההההההההההההההההההההההה…" at bounding box center [773, 380] width 1546 height 761
type textarea "def onSpawnBall(ball): while True:"
